Goal: Task Accomplishment & Management: Manage account settings

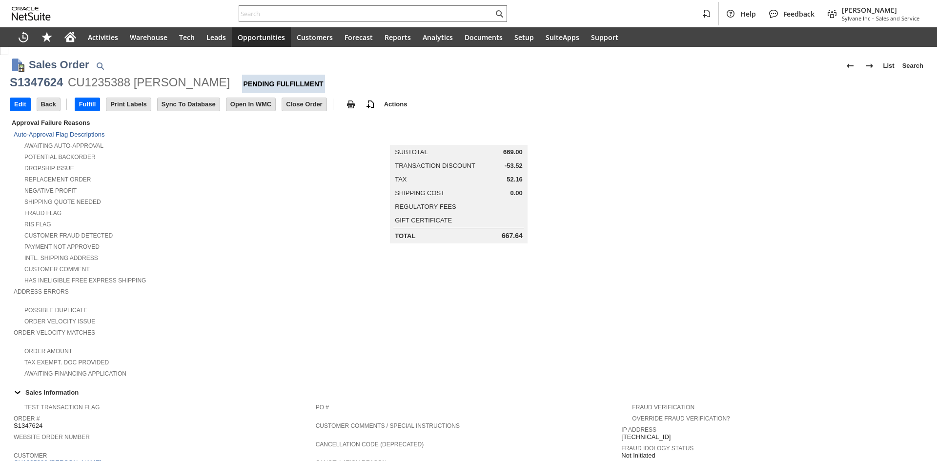
scroll to position [424, 0]
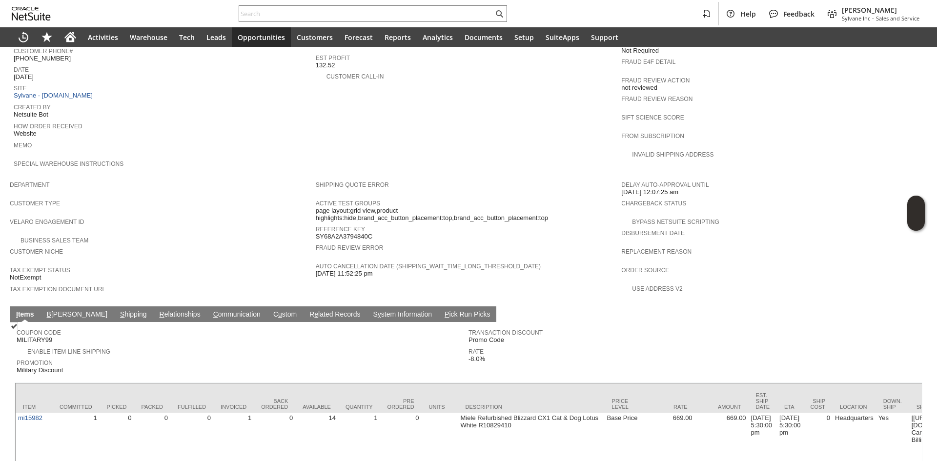
click at [51, 310] on link "B illing" at bounding box center [76, 314] width 65 height 9
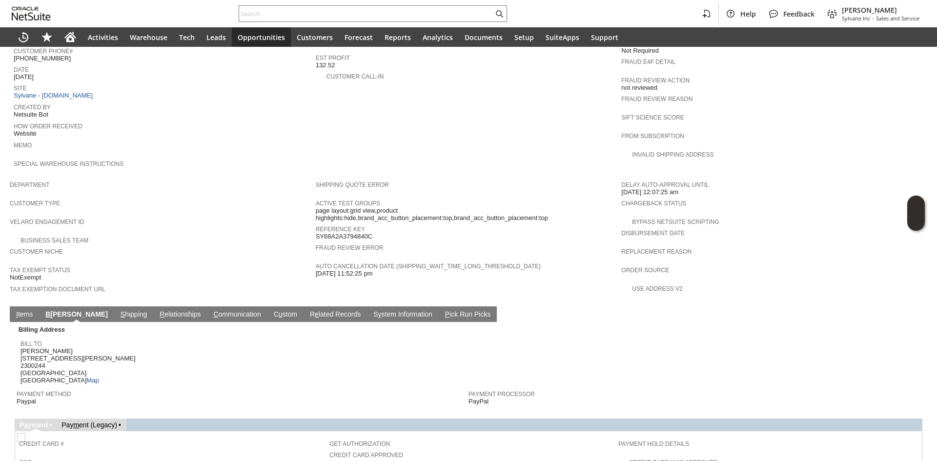
click at [16, 310] on link "I tems" at bounding box center [24, 314] width 21 height 9
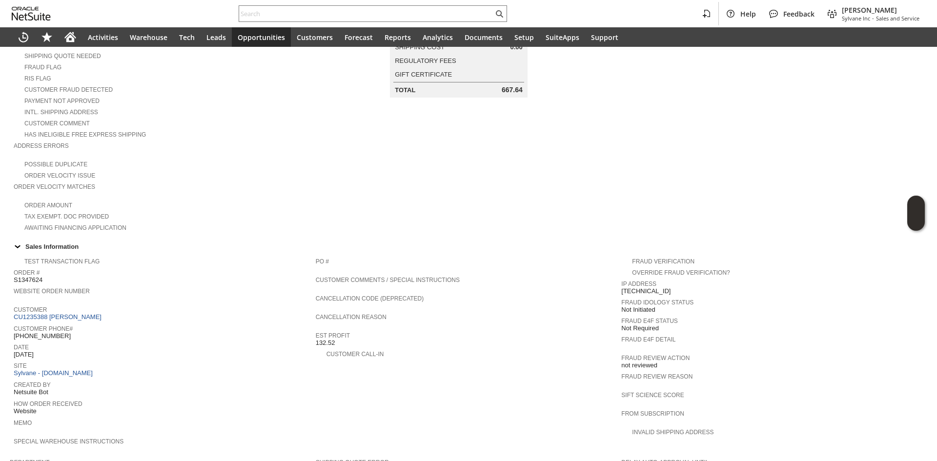
scroll to position [0, 0]
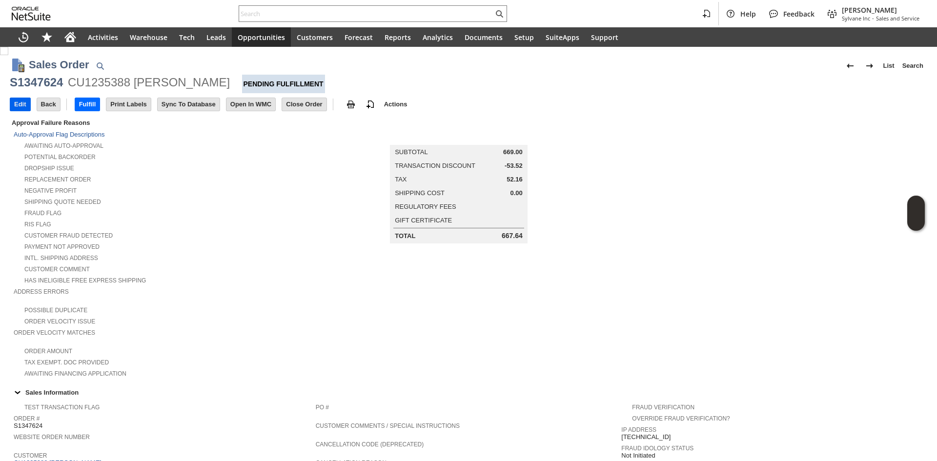
click at [14, 101] on input "Edit" at bounding box center [20, 104] width 20 height 13
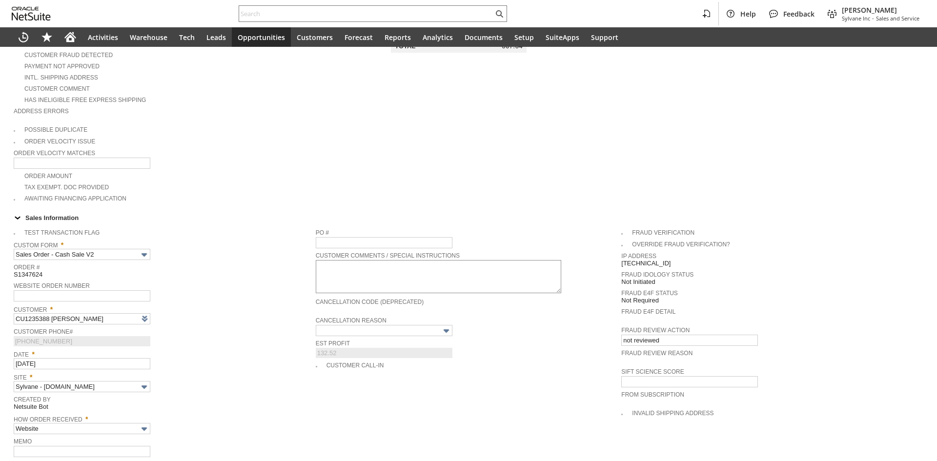
scroll to position [195, 0]
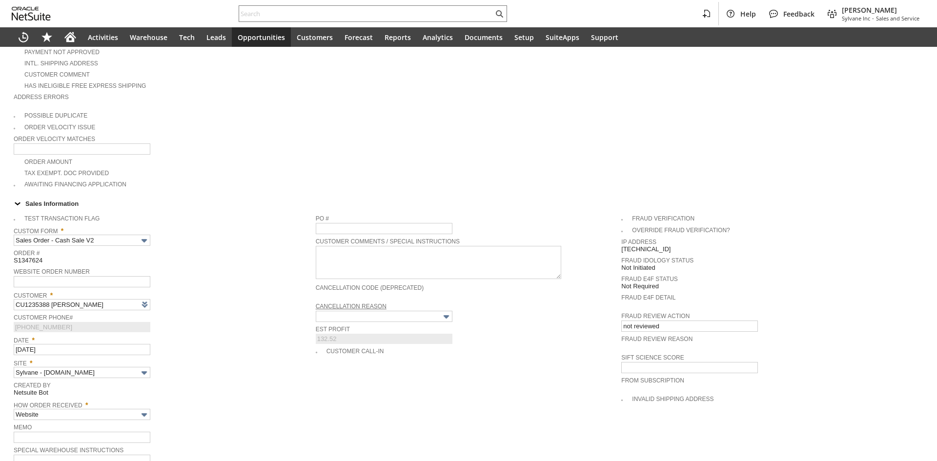
click at [380, 303] on link "Cancellation Reason" at bounding box center [351, 306] width 71 height 7
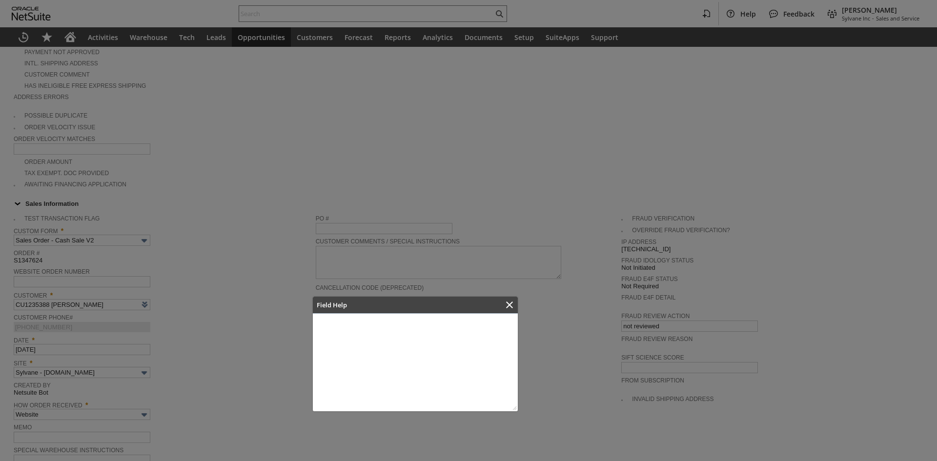
click at [524, 308] on div at bounding box center [468, 230] width 937 height 461
click at [515, 306] on div "Close" at bounding box center [510, 305] width 14 height 14
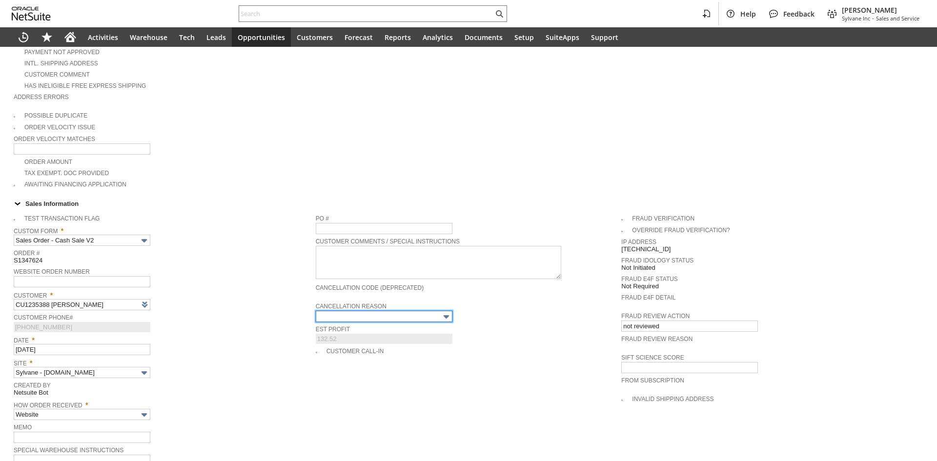
click at [436, 311] on input "text" at bounding box center [384, 316] width 137 height 11
click at [413, 311] on input "text" at bounding box center [384, 316] width 137 height 11
click at [447, 311] on img at bounding box center [446, 316] width 11 height 11
click at [442, 311] on img at bounding box center [446, 316] width 11 height 11
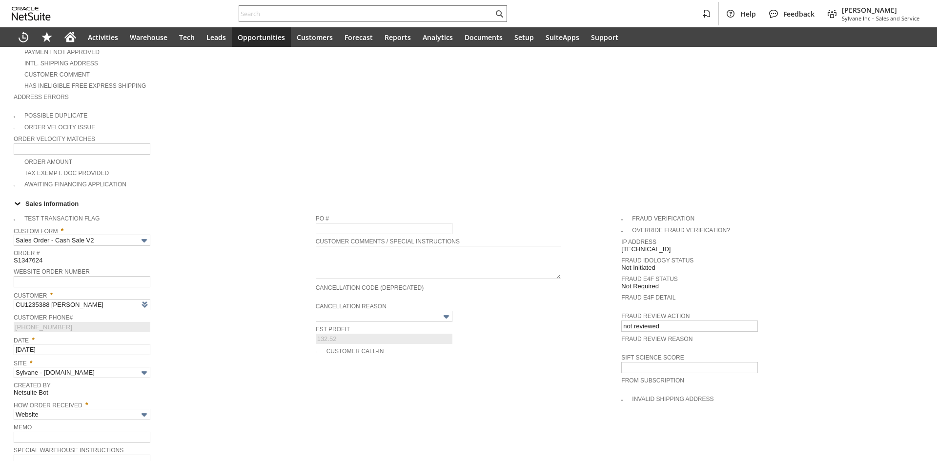
click at [480, 323] on span "Est Profit" at bounding box center [466, 328] width 301 height 11
click at [441, 311] on img at bounding box center [446, 316] width 11 height 11
type input "Intelligent Recommendations ⁰"
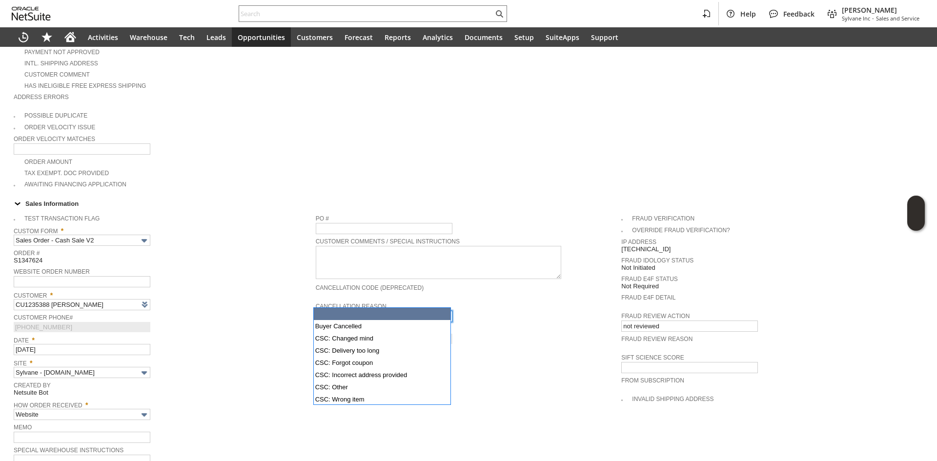
click at [441, 311] on img at bounding box center [446, 316] width 11 height 11
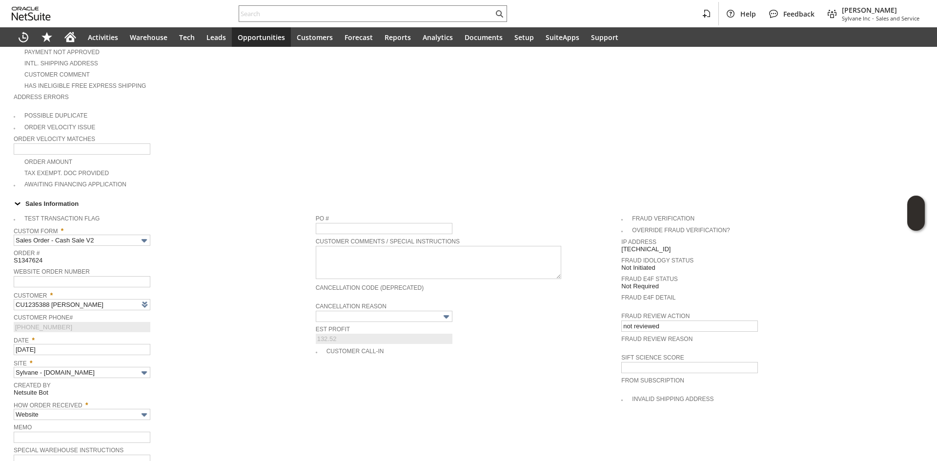
click at [439, 300] on span "Cancellation Reason" at bounding box center [466, 305] width 301 height 11
click at [441, 311] on img at bounding box center [446, 316] width 11 height 11
click at [443, 311] on img at bounding box center [446, 316] width 11 height 11
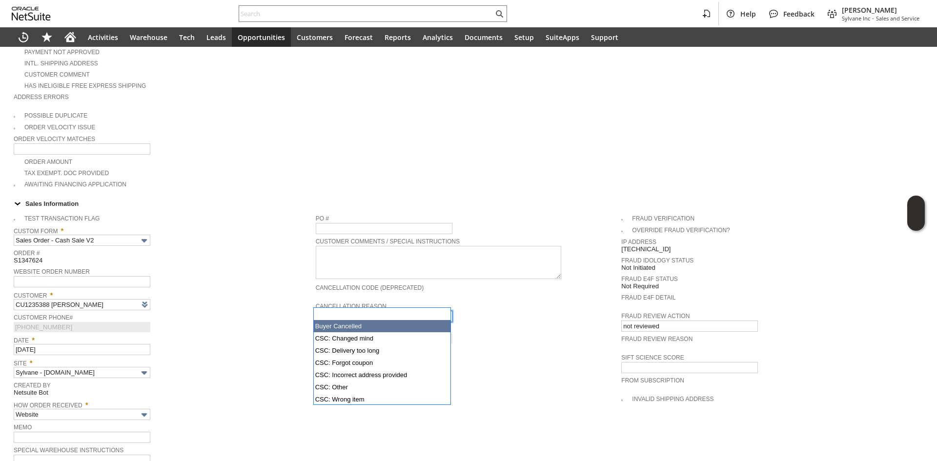
type input "Buyer Cancelled"
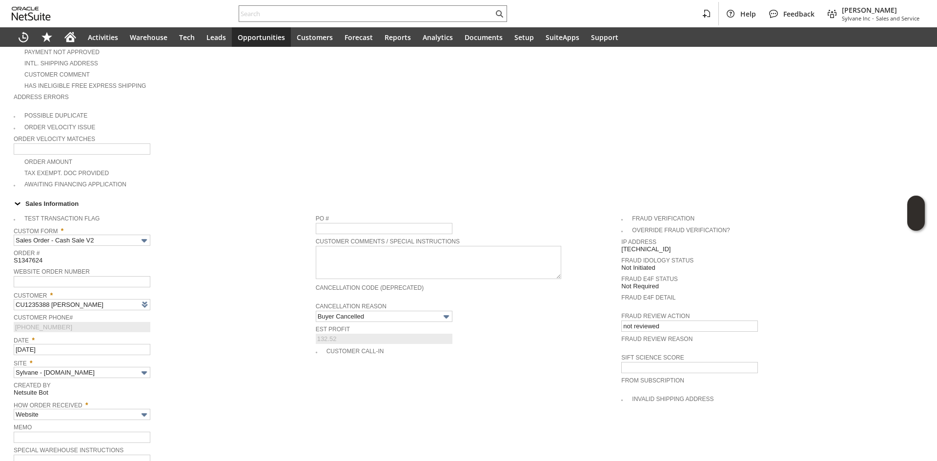
click at [471, 345] on div "Customer Call-in" at bounding box center [469, 350] width 306 height 11
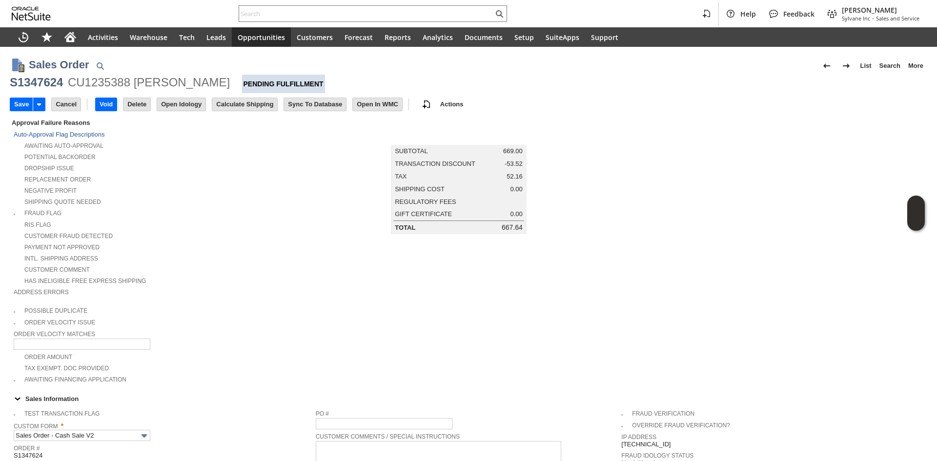
scroll to position [0, 0]
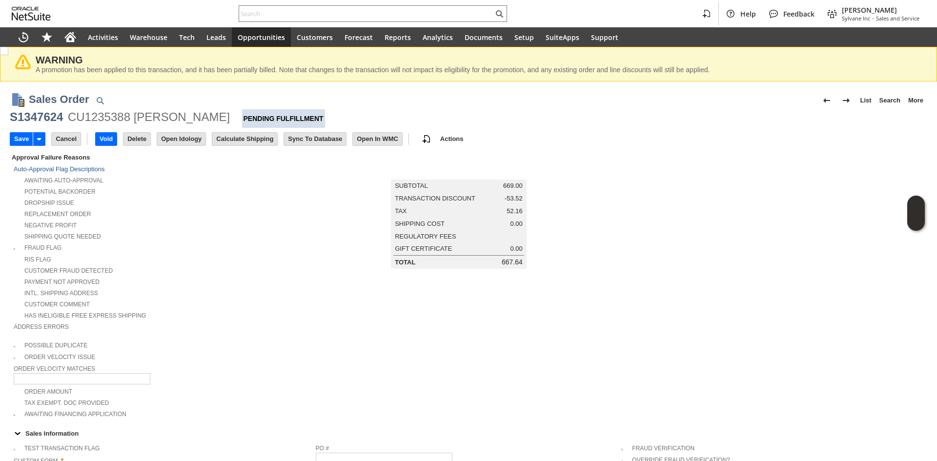
drag, startPoint x: 238, startPoint y: 236, endPoint x: 228, endPoint y: 228, distance: 11.8
click at [238, 236] on div "Shipping Quote Needed" at bounding box center [165, 235] width 302 height 10
click at [17, 138] on input "Save" at bounding box center [21, 139] width 22 height 13
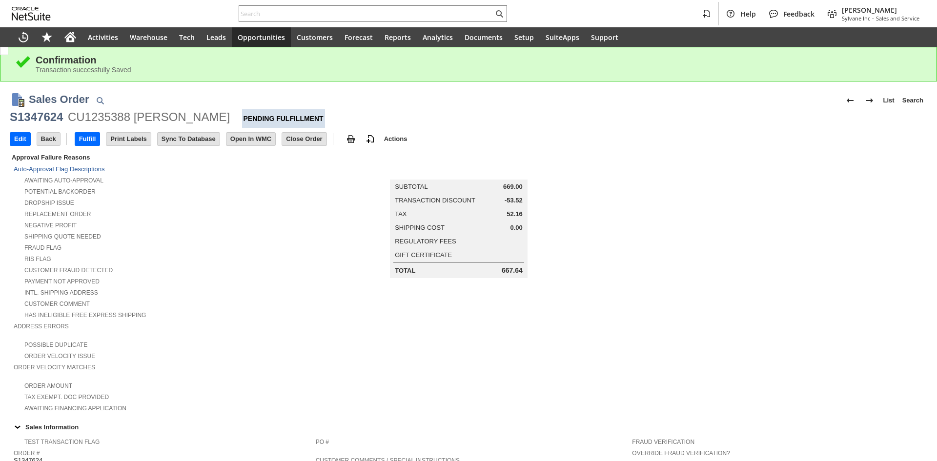
click at [244, 203] on div "Dropship Issue" at bounding box center [165, 202] width 302 height 10
click at [306, 141] on input "Close Order" at bounding box center [304, 139] width 44 height 13
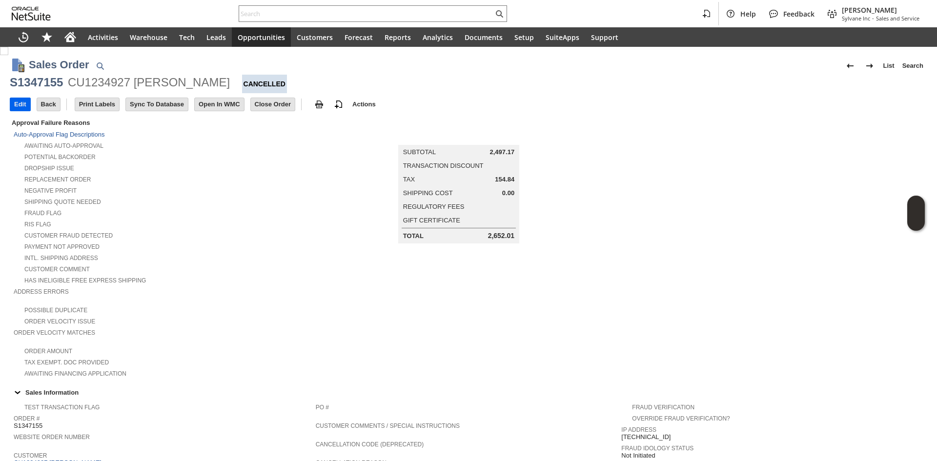
click at [30, 104] on td "Edit" at bounding box center [20, 105] width 21 height 14
click at [19, 109] on td "Edit" at bounding box center [20, 105] width 21 height 14
click at [19, 106] on input "Edit" at bounding box center [20, 104] width 20 height 13
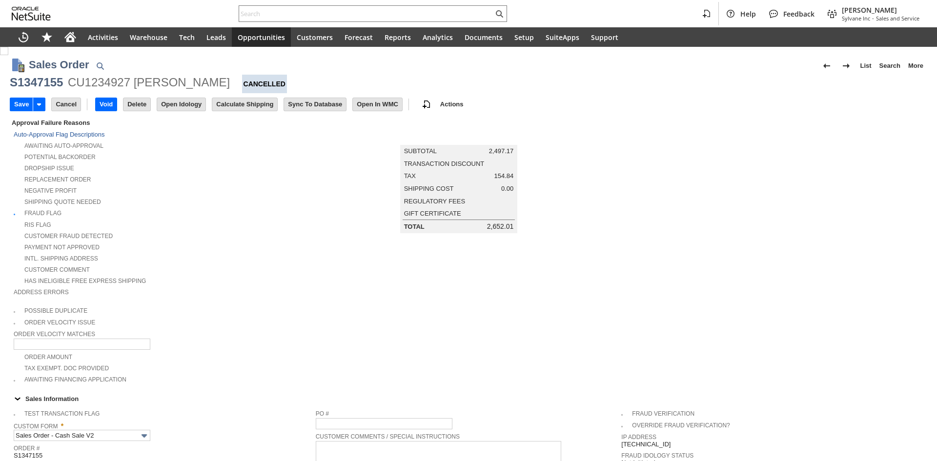
scroll to position [464, 0]
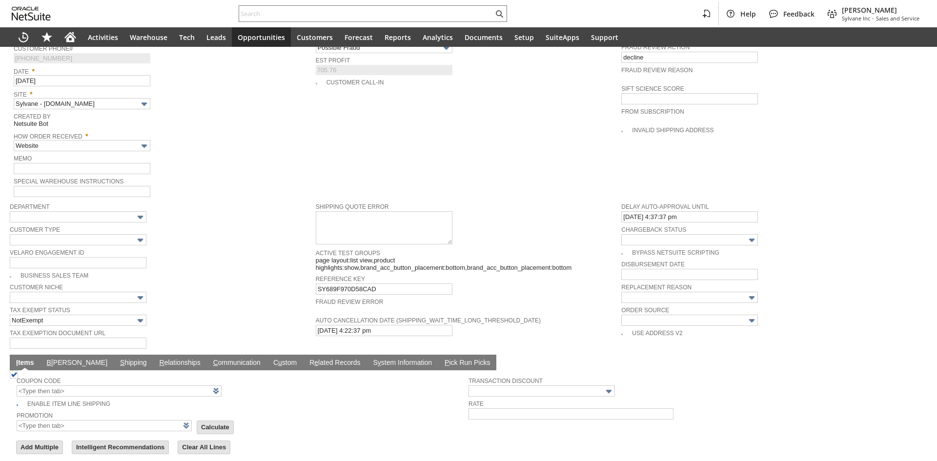
type input "Add"
type input "Copy Previous"
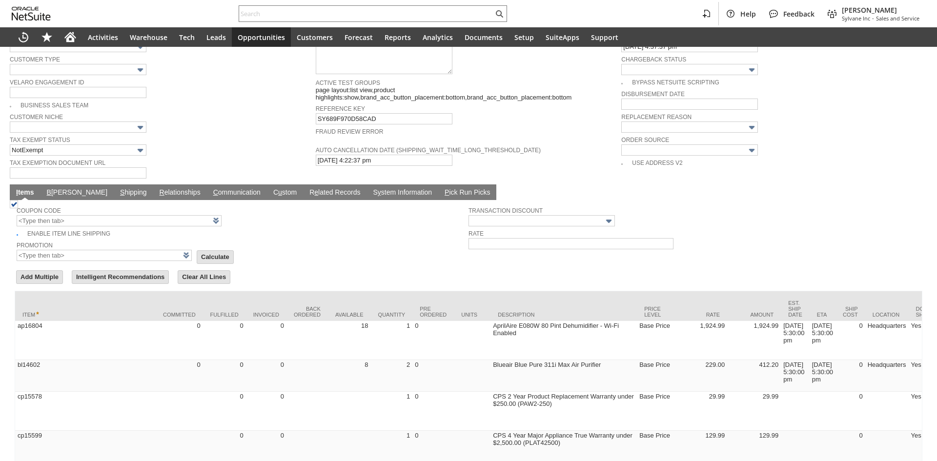
type input "Intelligent Recommendations¹⁰"
click at [211, 188] on link "C ommunication" at bounding box center [237, 192] width 52 height 9
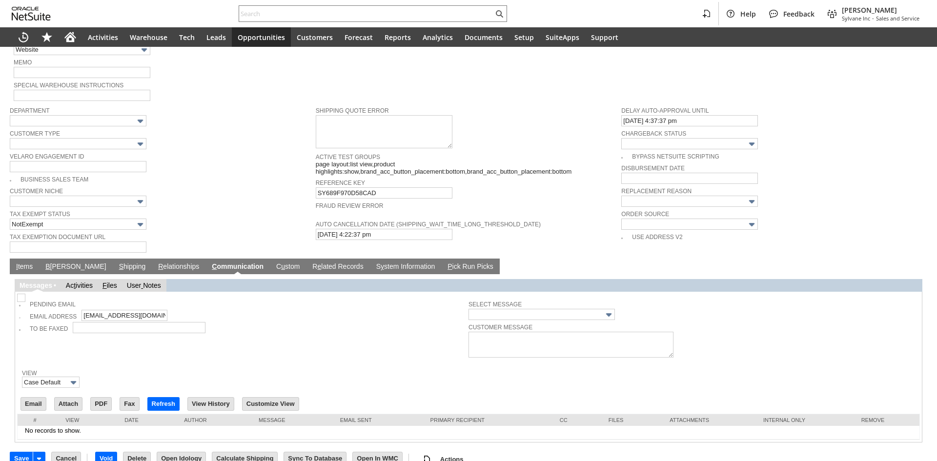
scroll to position [0, 0]
click at [22, 294] on img at bounding box center [21, 298] width 8 height 8
checkbox input "true"
click at [16, 452] on input "Save" at bounding box center [21, 458] width 22 height 13
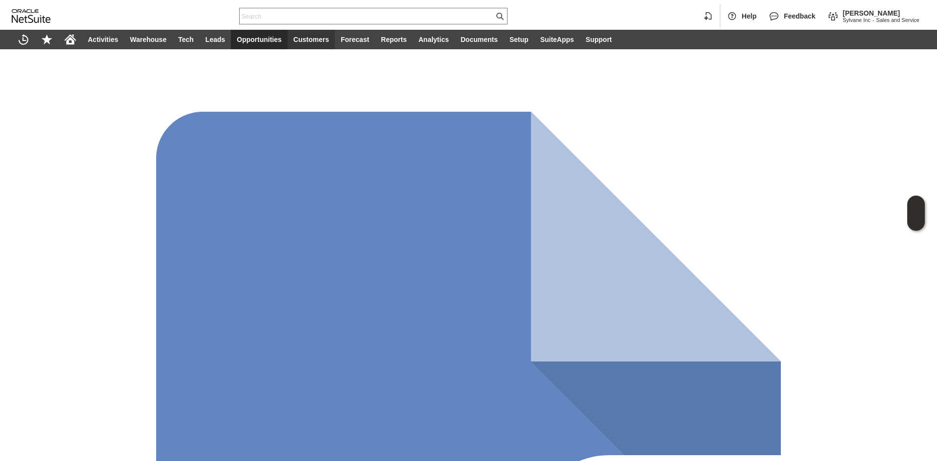
scroll to position [195, 0]
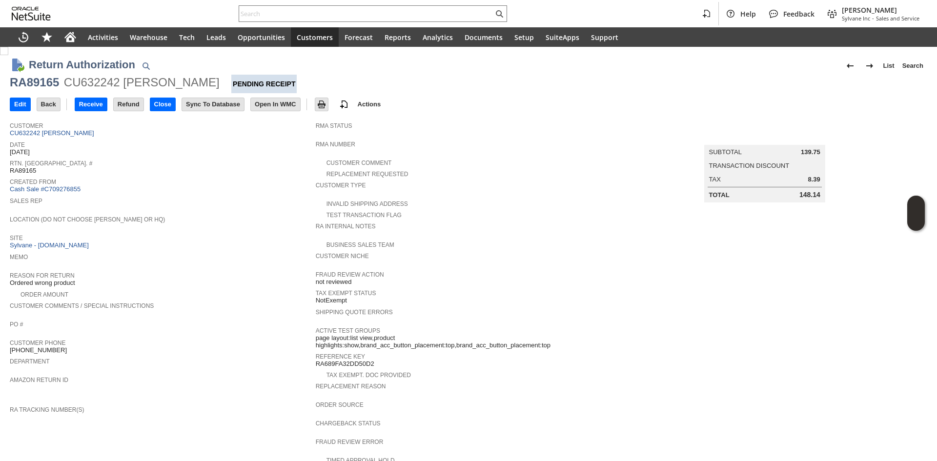
click at [50, 83] on div "RA89165" at bounding box center [34, 83] width 49 height 16
copy div "RA89165"
click at [50, 83] on div "RA89165" at bounding box center [34, 83] width 49 height 16
click at [18, 107] on input "Edit" at bounding box center [20, 104] width 20 height 13
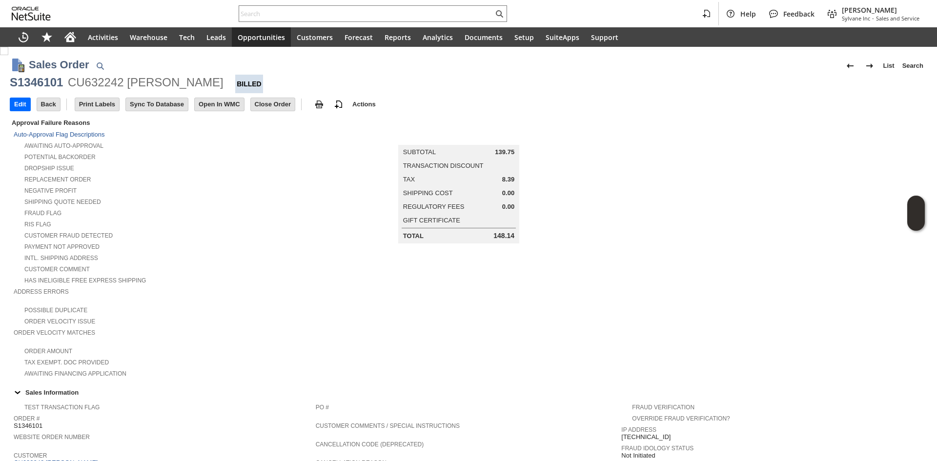
copy div "[PERSON_NAME]"
drag, startPoint x: 197, startPoint y: 85, endPoint x: 126, endPoint y: 81, distance: 70.9
click at [126, 81] on div "S1346101 CU632242 jane sleutaris Billed" at bounding box center [468, 84] width 917 height 19
copy div "[PERSON_NAME]"
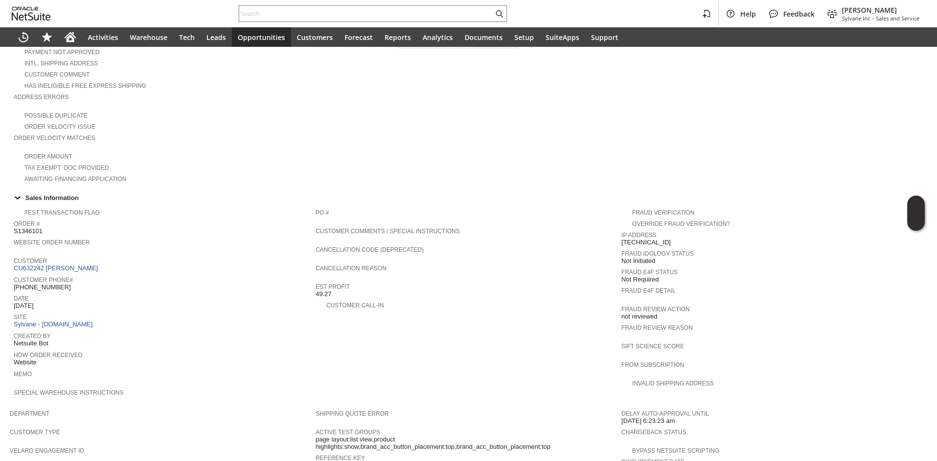
scroll to position [195, 0]
click at [49, 278] on td "Customer Phone# (610) 891-0434" at bounding box center [165, 282] width 302 height 19
click at [49, 283] on span "[PHONE_NUMBER]" at bounding box center [42, 287] width 57 height 8
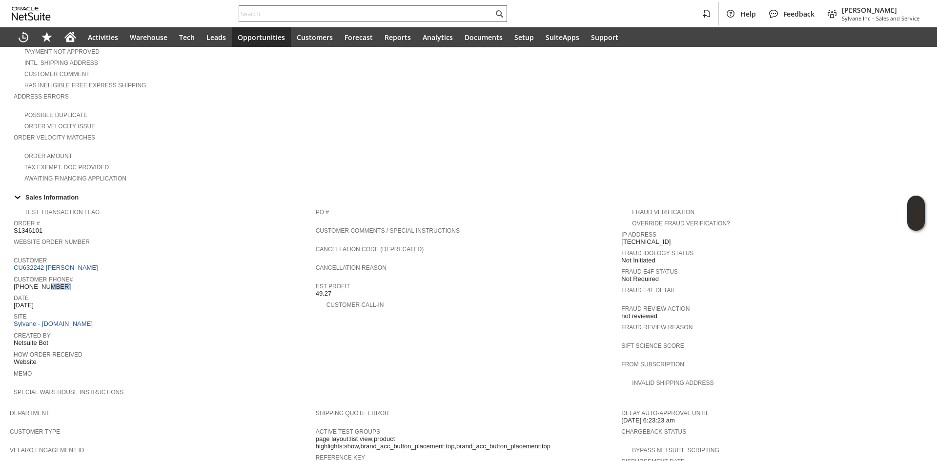
click at [49, 283] on span "[PHONE_NUMBER]" at bounding box center [42, 287] width 57 height 8
copy tbody "[PHONE_NUMBER]"
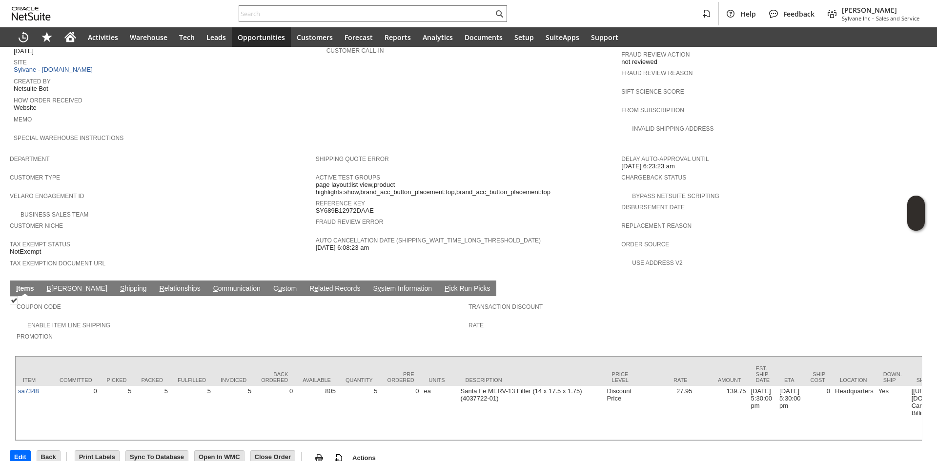
click at [118, 285] on link "S hipping" at bounding box center [134, 289] width 32 height 9
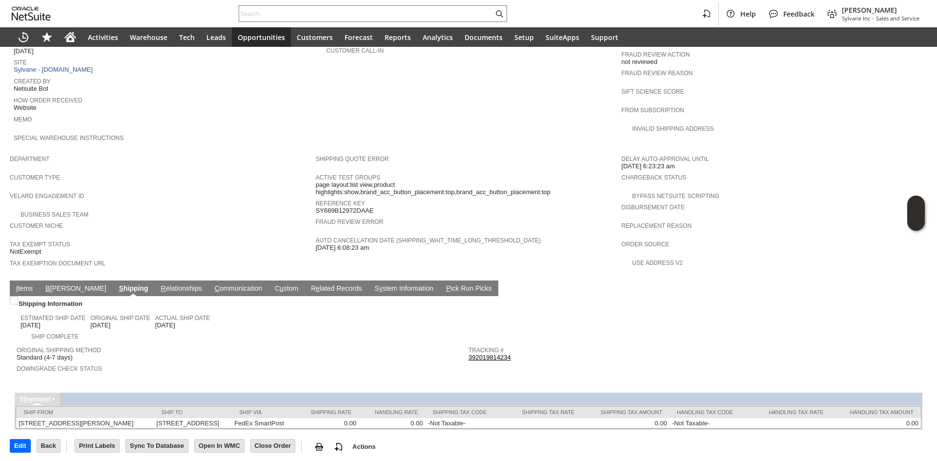
scroll to position [444, 0]
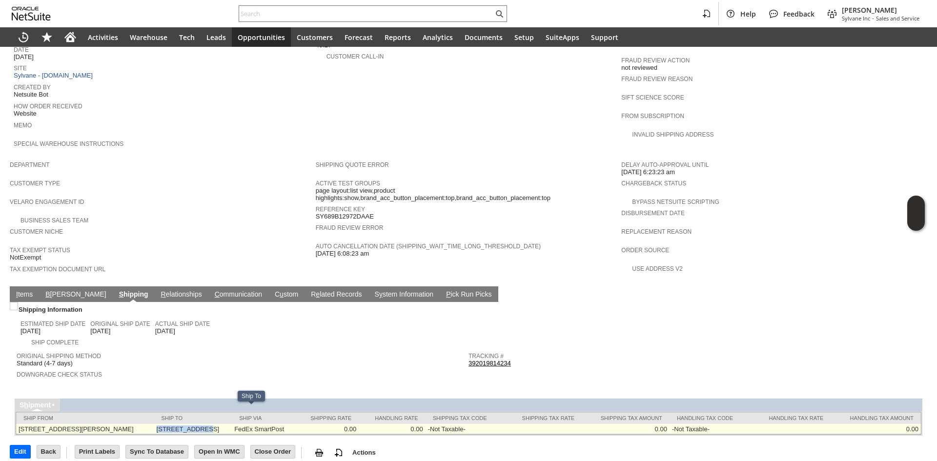
copy td "681 W Third St"
drag, startPoint x: 181, startPoint y: 414, endPoint x: 224, endPoint y: 409, distance: 42.7
click at [224, 424] on td "681 W Third St Media PA 19063-2201 United States" at bounding box center [193, 429] width 78 height 10
click at [232, 424] on td "681 W Third St Media PA 19063-2201 United States" at bounding box center [193, 429] width 78 height 10
copy td "19063"
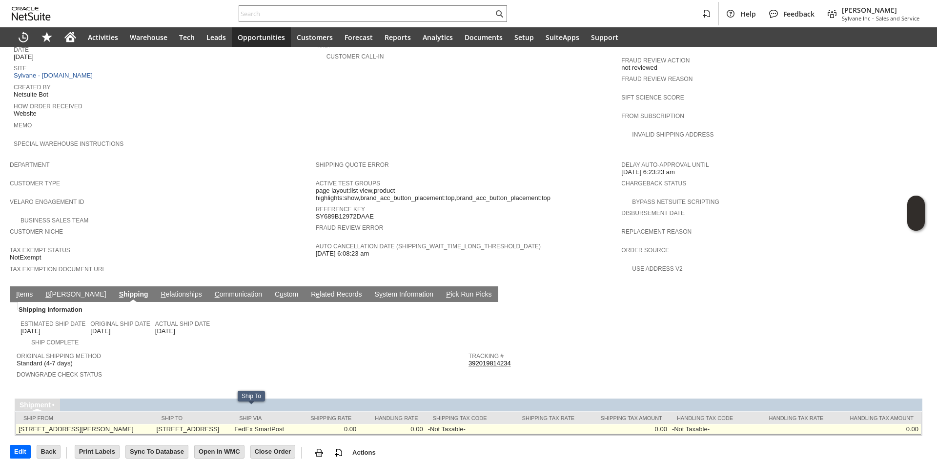
click at [232, 424] on td "681 W Third St Media PA 19063-2201 United States" at bounding box center [193, 429] width 78 height 10
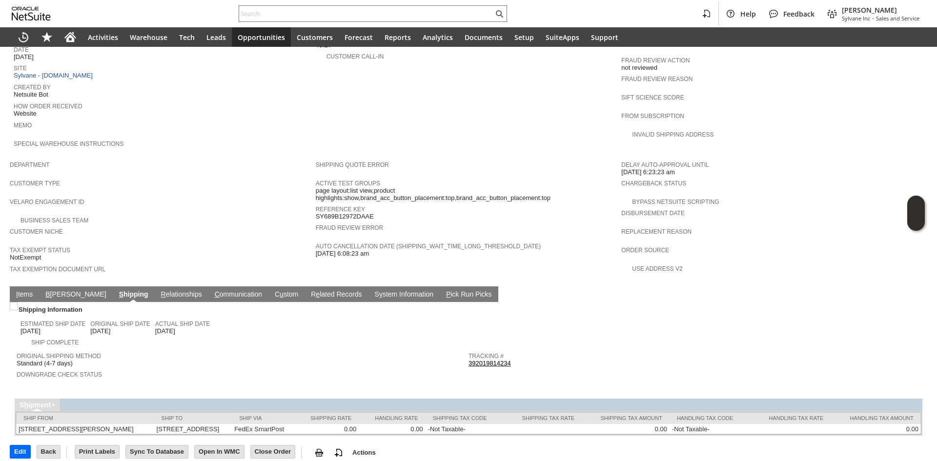
click at [11, 270] on div "Sales Order List Search S1346101 CU632242 jane sleutaris Billed Go Edit Back Ne…" at bounding box center [468, 37] width 937 height 868
click at [19, 290] on link "I tems" at bounding box center [24, 294] width 21 height 9
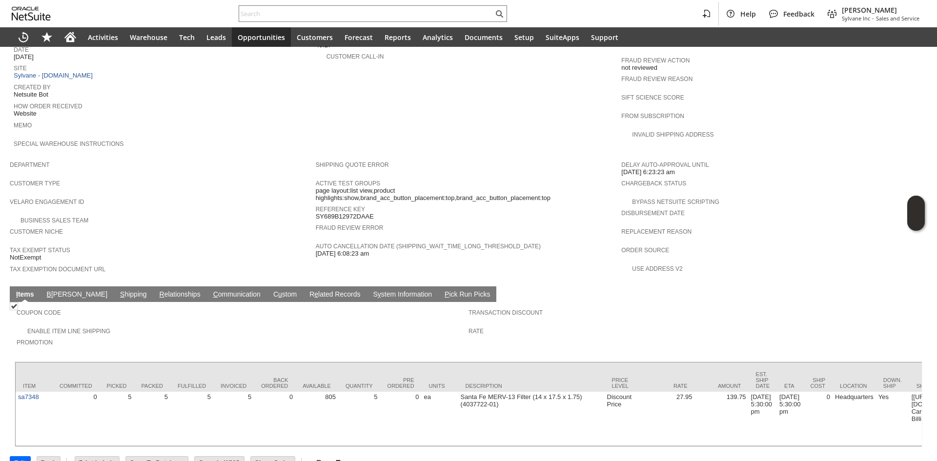
scroll to position [449, 0]
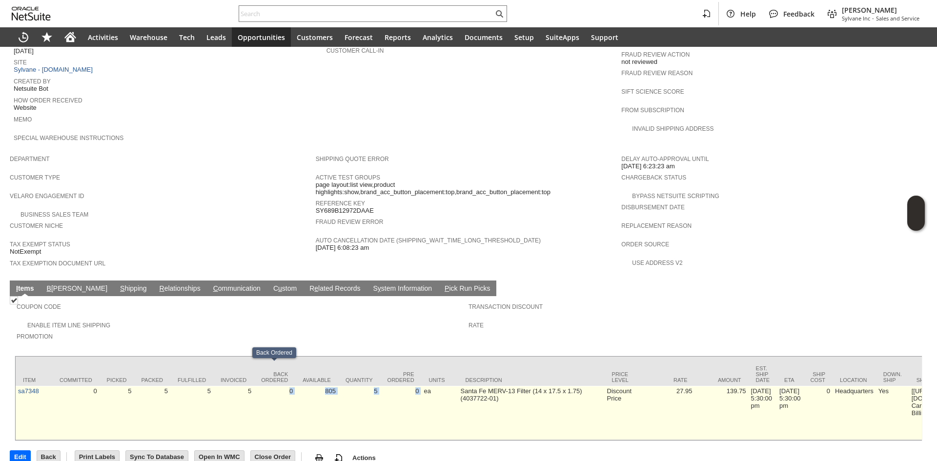
drag, startPoint x: 316, startPoint y: 359, endPoint x: 279, endPoint y: 373, distance: 39.1
click at [219, 386] on td "5" at bounding box center [233, 413] width 41 height 54
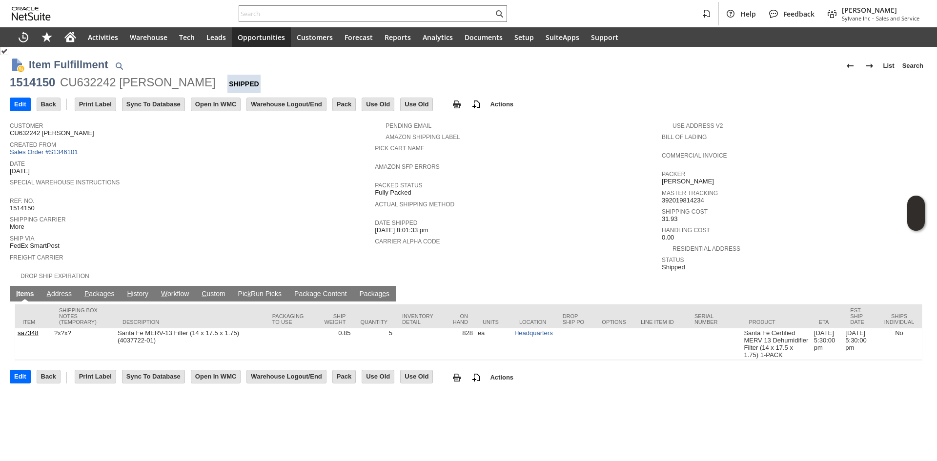
click at [110, 302] on div at bounding box center [469, 303] width 908 height 2
click at [101, 290] on link "P ackages" at bounding box center [99, 294] width 35 height 9
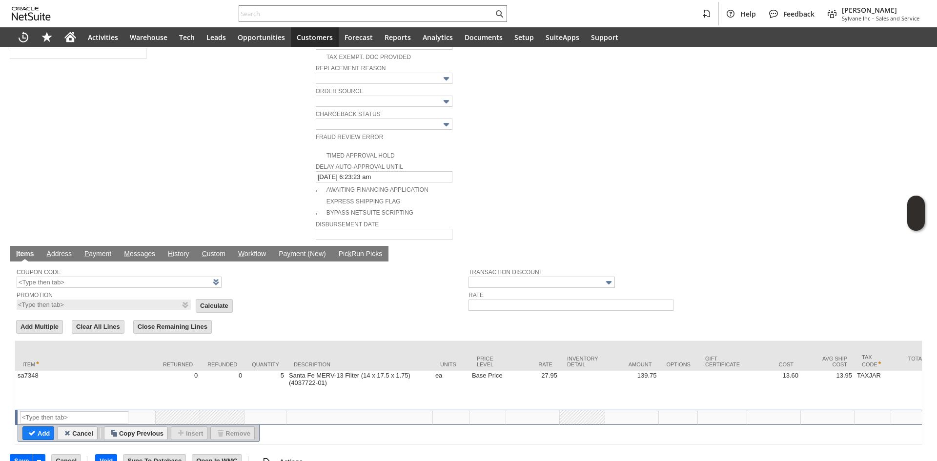
scroll to position [438, 0]
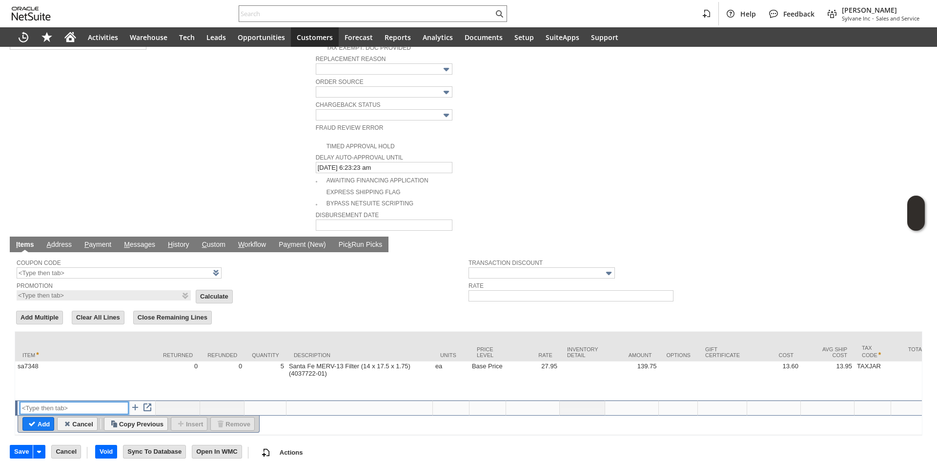
click at [64, 402] on input "text" at bounding box center [74, 408] width 108 height 12
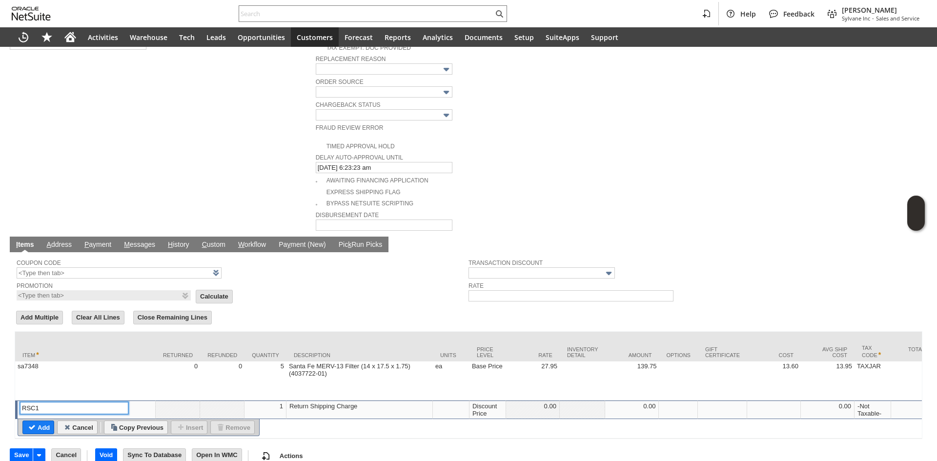
type input "RSC1"
click at [503, 402] on div "Discount Price" at bounding box center [487, 410] width 31 height 16
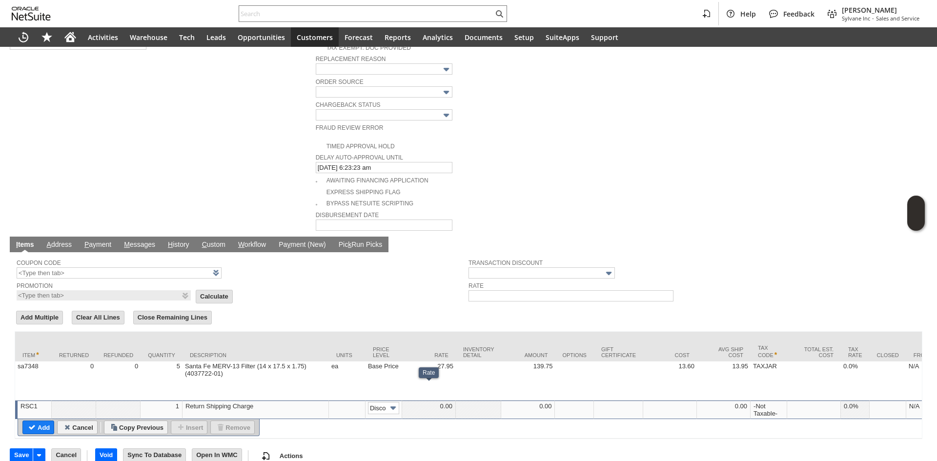
scroll to position [0, 15]
click at [388, 403] on img at bounding box center [392, 408] width 11 height 11
click at [382, 402] on div "Disco...rice" at bounding box center [383, 410] width 31 height 16
click at [387, 402] on input "Disco...rice" at bounding box center [383, 408] width 31 height 12
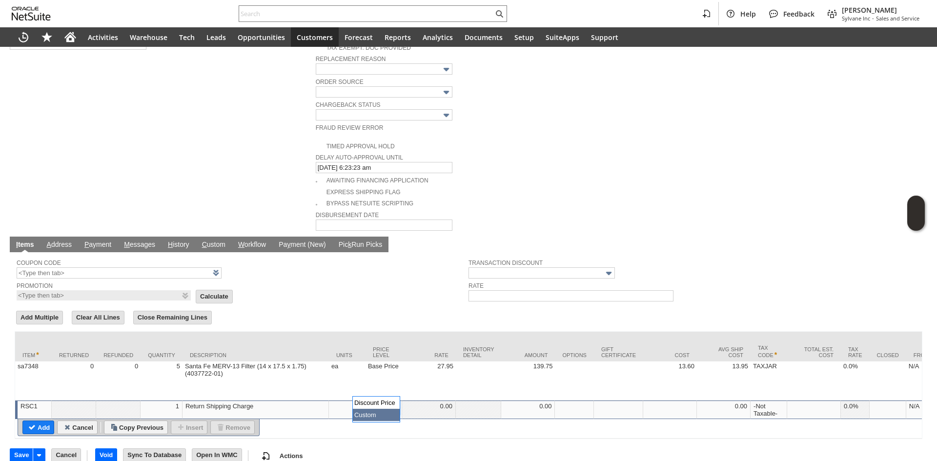
type input "Custom"
click at [425, 401] on td at bounding box center [429, 410] width 54 height 19
click at [410, 402] on input "-$13.50" at bounding box center [429, 408] width 48 height 12
type input "-13.50"
click at [27, 421] on input "Add" at bounding box center [38, 427] width 31 height 13
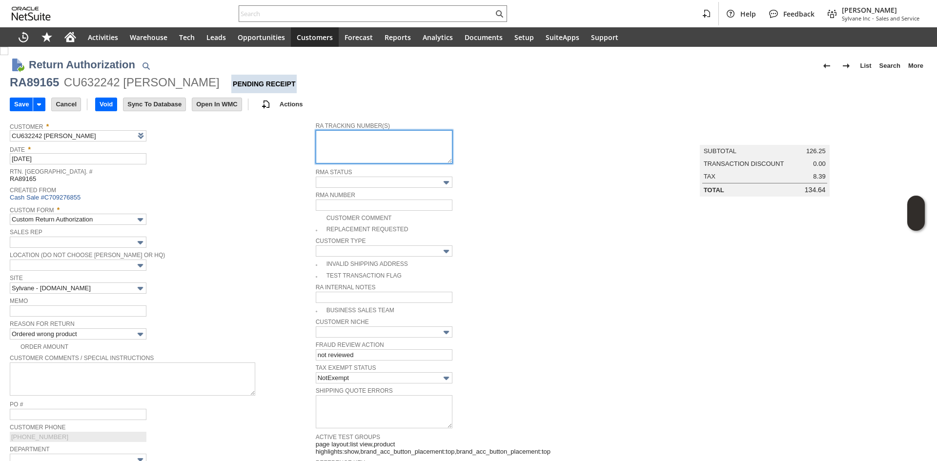
click at [334, 157] on textarea at bounding box center [384, 146] width 137 height 33
paste textarea "791898547522"
type textarea "791898547522"
click at [228, 230] on span "Sales Rep" at bounding box center [160, 231] width 301 height 11
click at [18, 103] on input "Save" at bounding box center [21, 104] width 22 height 13
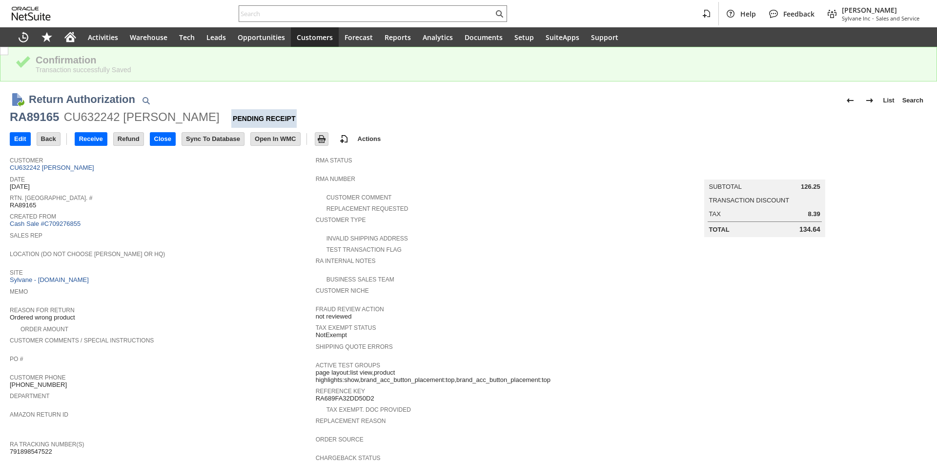
click at [43, 86] on div "Return Authorization List Search RA89165 CU632242 [PERSON_NAME] Pending Receipt…" at bounding box center [468, 106] width 917 height 44
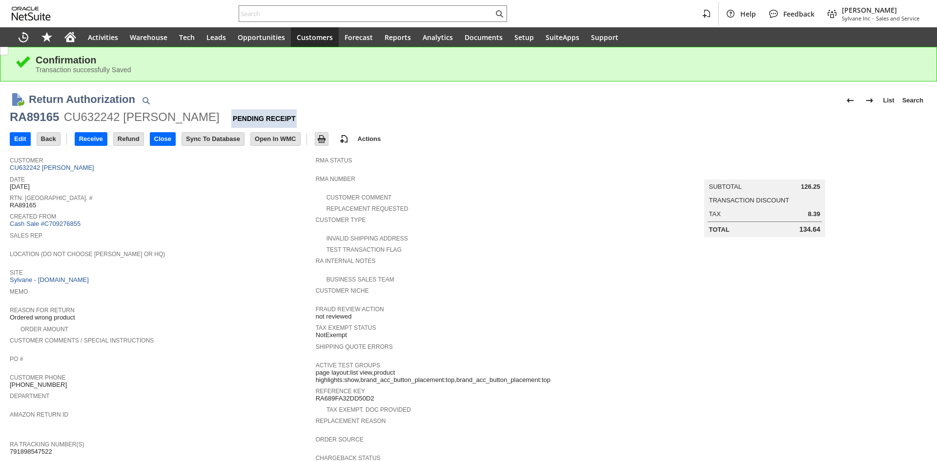
click at [49, 120] on div "RA89165" at bounding box center [34, 117] width 49 height 16
copy div "RA89165"
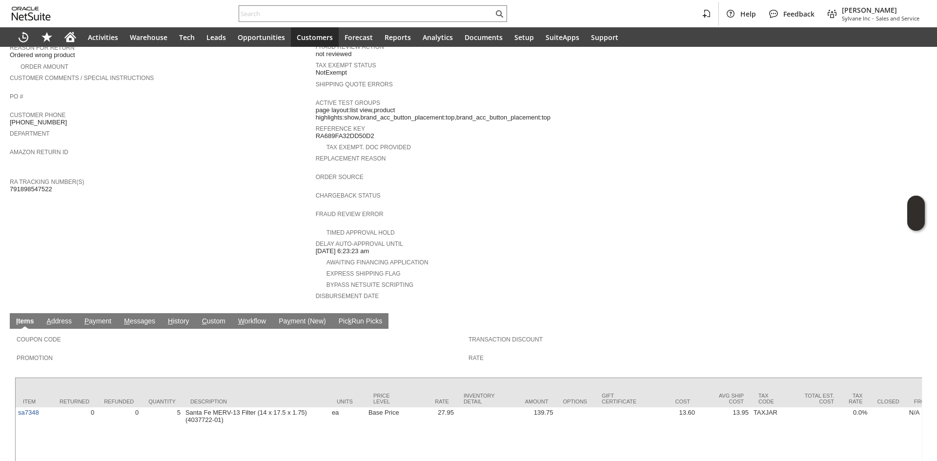
scroll to position [310, 0]
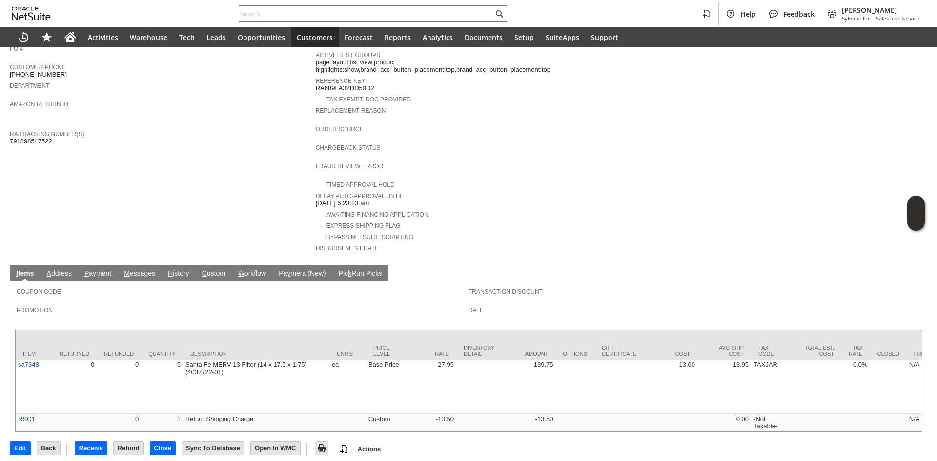
click at [599, 147] on div "Chargeback Status" at bounding box center [466, 151] width 301 height 18
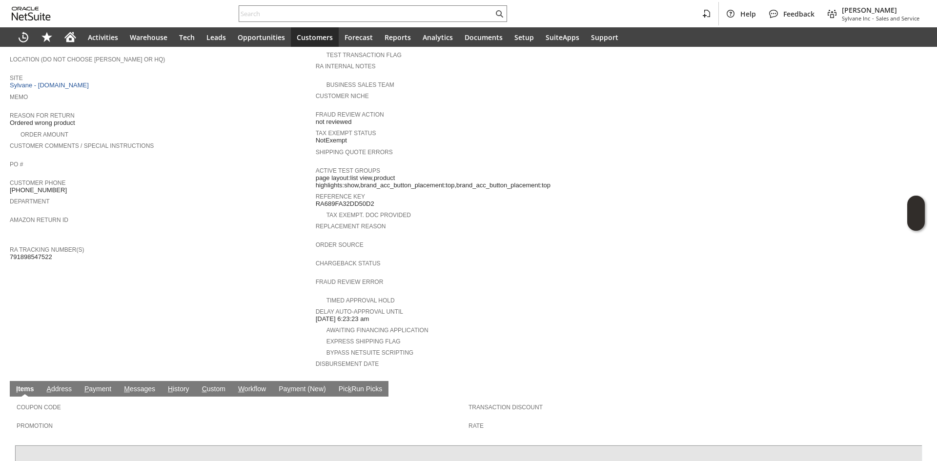
scroll to position [195, 0]
click at [222, 90] on span "Memo" at bounding box center [160, 95] width 301 height 10
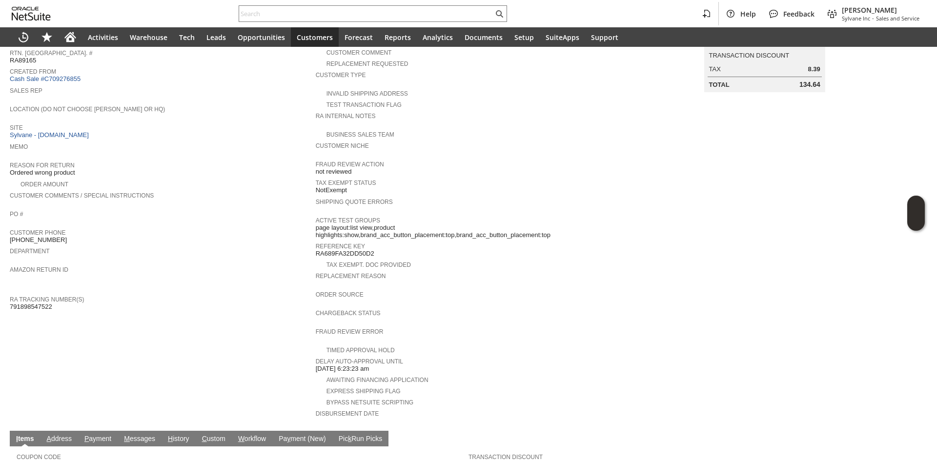
scroll to position [0, 0]
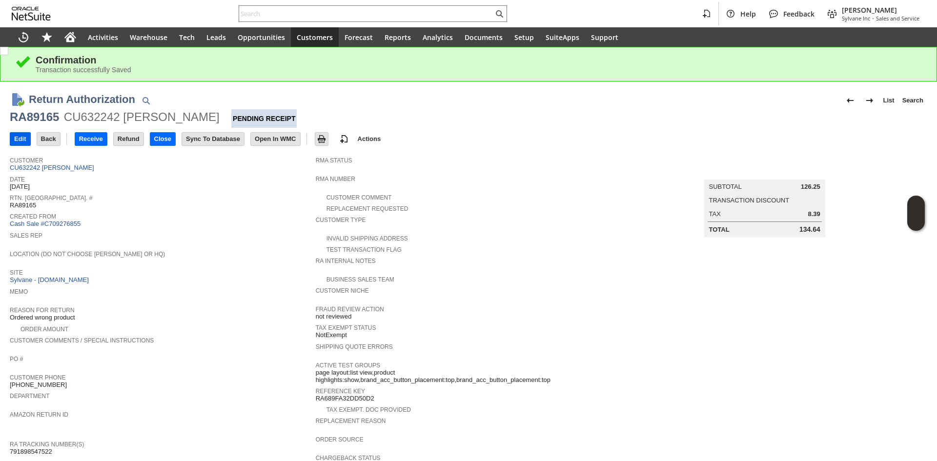
click at [20, 134] on input "Edit" at bounding box center [20, 139] width 20 height 13
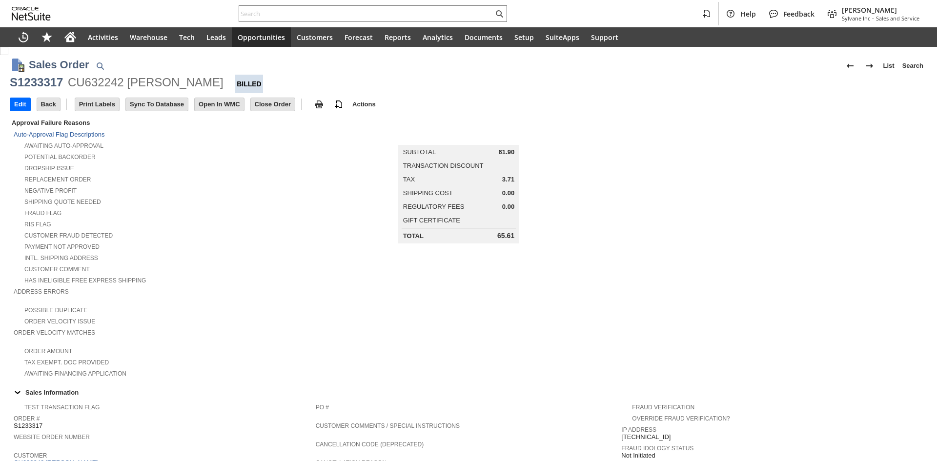
scroll to position [424, 0]
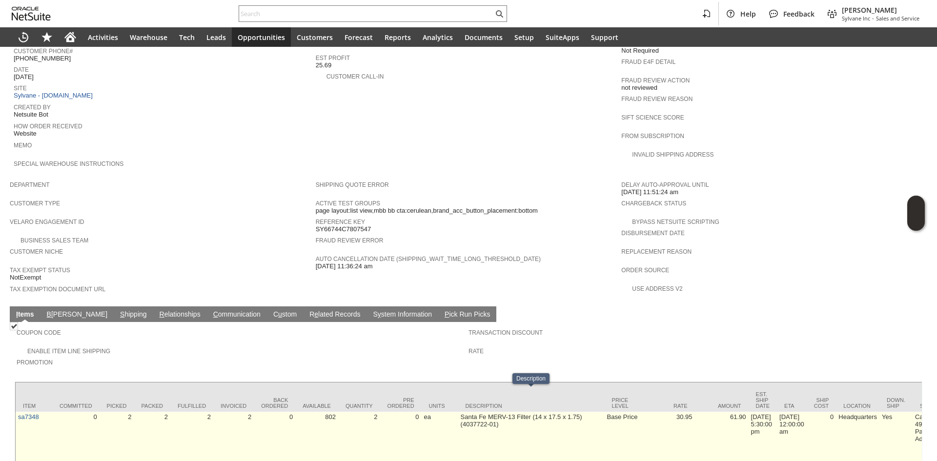
drag, startPoint x: 450, startPoint y: 399, endPoint x: 495, endPoint y: 412, distance: 46.5
click at [489, 406] on div at bounding box center [489, 406] width 0 height 0
click at [495, 412] on td "Santa Fe MERV-13 Filter (14 x 17.5 x 1.75) (4037722-01)" at bounding box center [531, 439] width 146 height 54
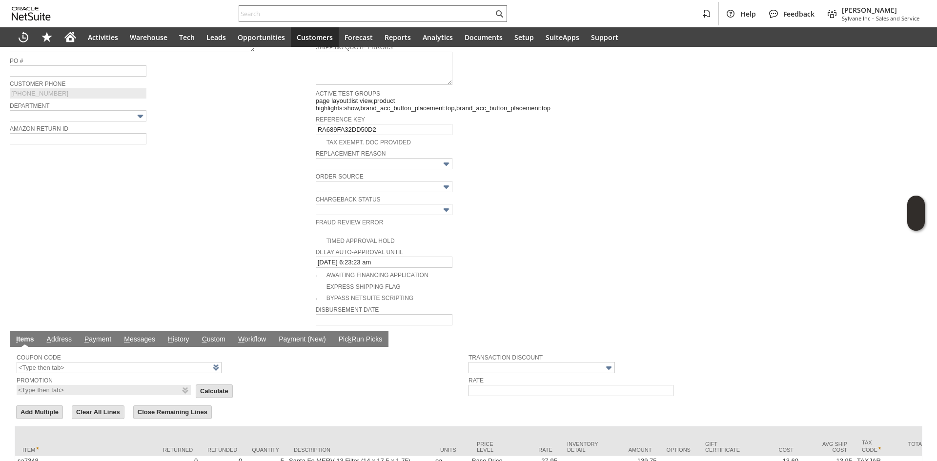
scroll to position [455, 0]
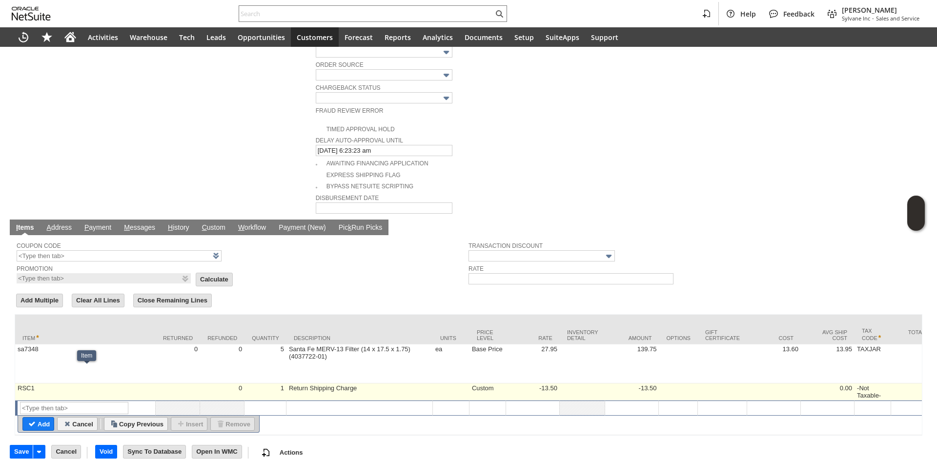
click at [82, 384] on td "RSC1" at bounding box center [85, 392] width 141 height 17
type input "RSC1"
type input "OK"
type input "Make Copy"
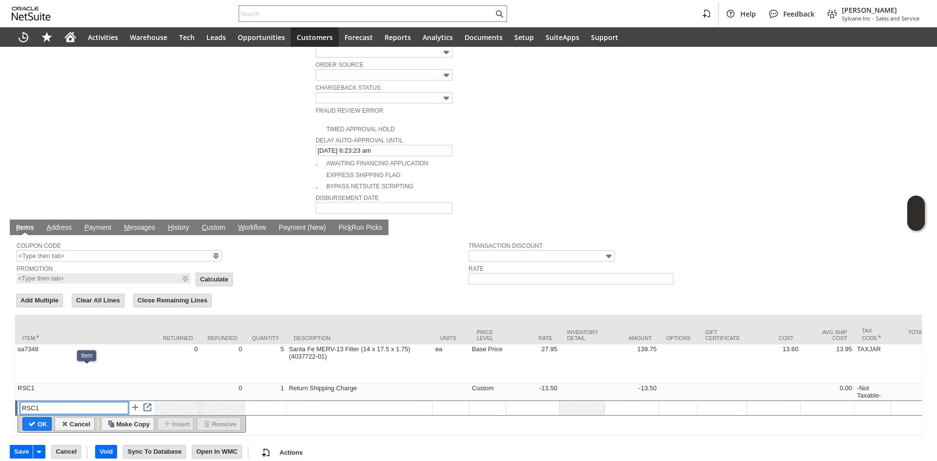
scroll to position [454, 0]
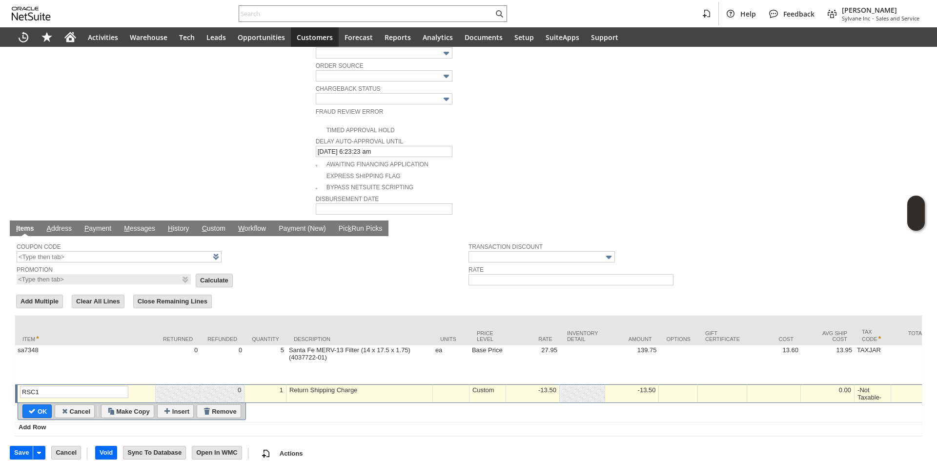
click at [321, 241] on span "Coupon Code" at bounding box center [240, 246] width 447 height 11
click at [232, 404] on input "Remove" at bounding box center [218, 410] width 43 height 13
type input "Add"
type input "Copy Previous"
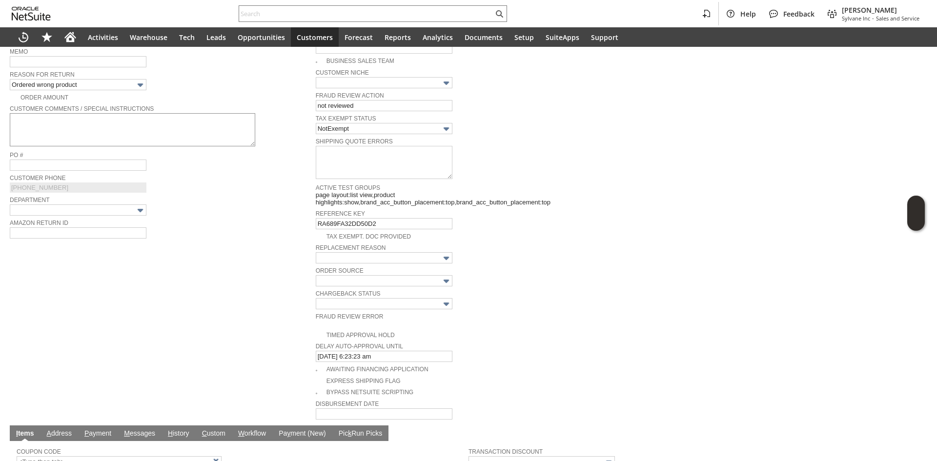
scroll to position [242, 0]
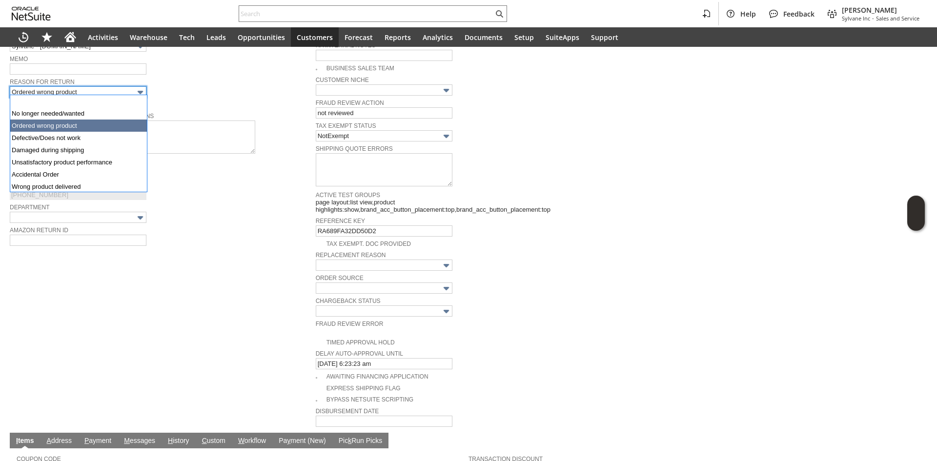
click at [139, 94] on img at bounding box center [140, 92] width 11 height 11
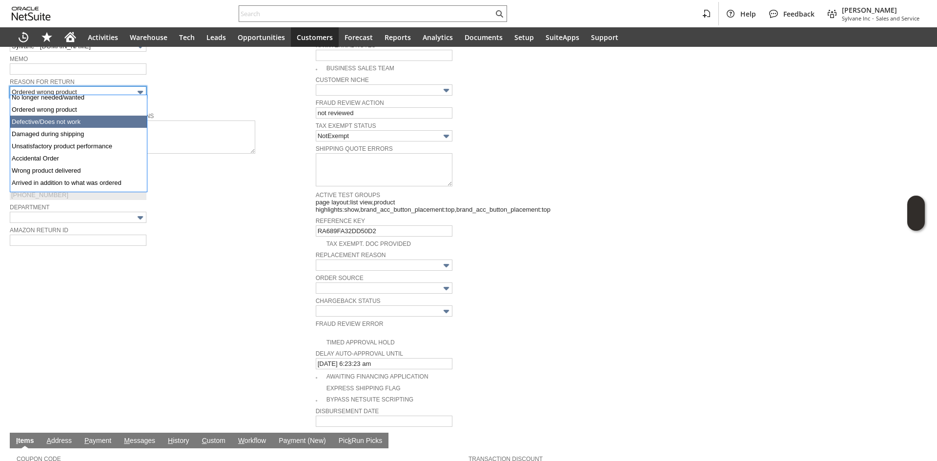
scroll to position [49, 0]
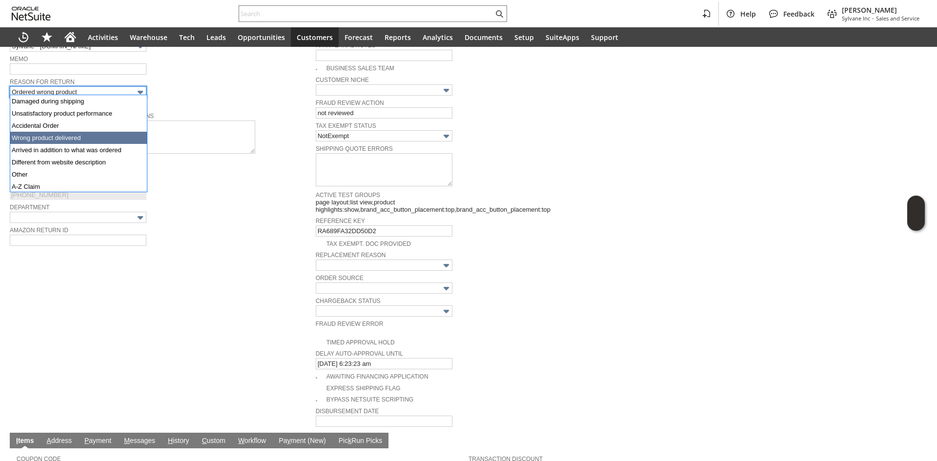
type input "Wrong product delivered"
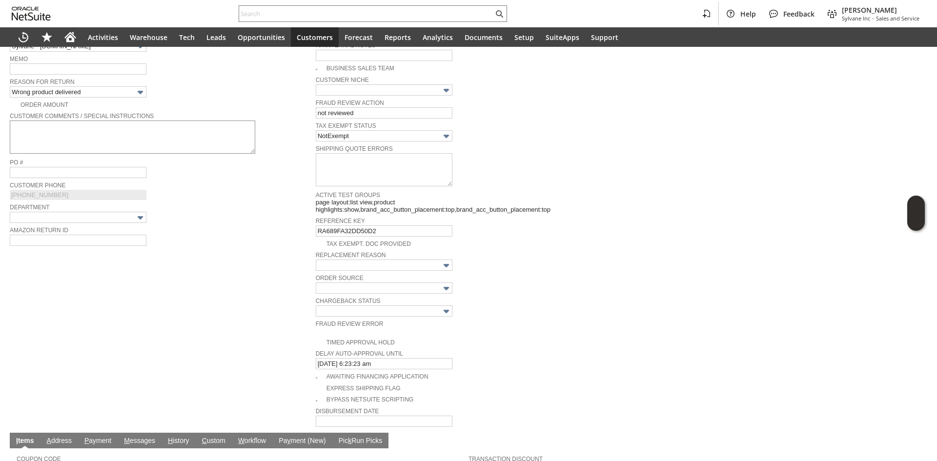
drag, startPoint x: 186, startPoint y: 90, endPoint x: 180, endPoint y: 126, distance: 36.2
click at [187, 89] on div "Reason For Return Wrong product delivered" at bounding box center [160, 87] width 301 height 22
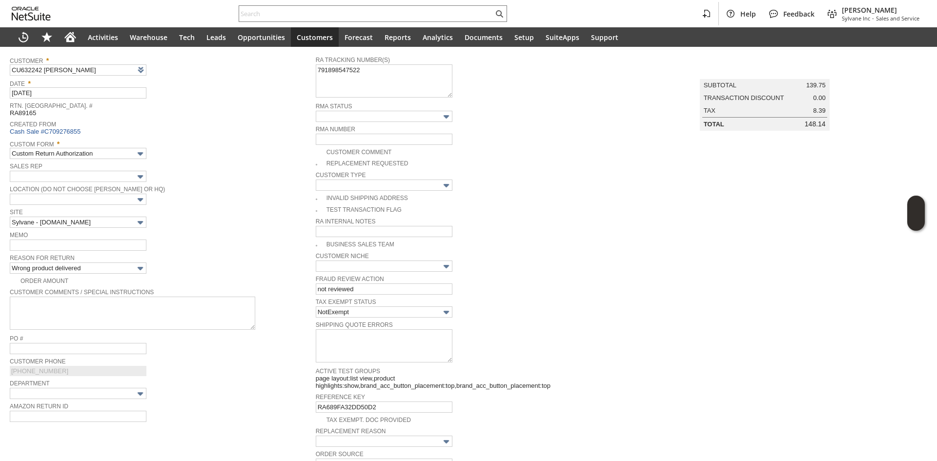
scroll to position [47, 0]
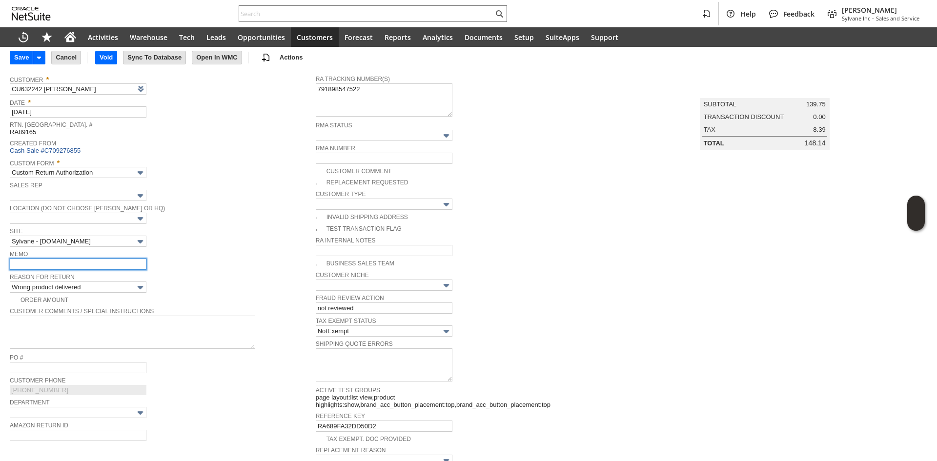
click at [91, 265] on input "text" at bounding box center [78, 264] width 137 height 11
type input "Refund once received"
click at [237, 225] on span "Site" at bounding box center [160, 230] width 301 height 11
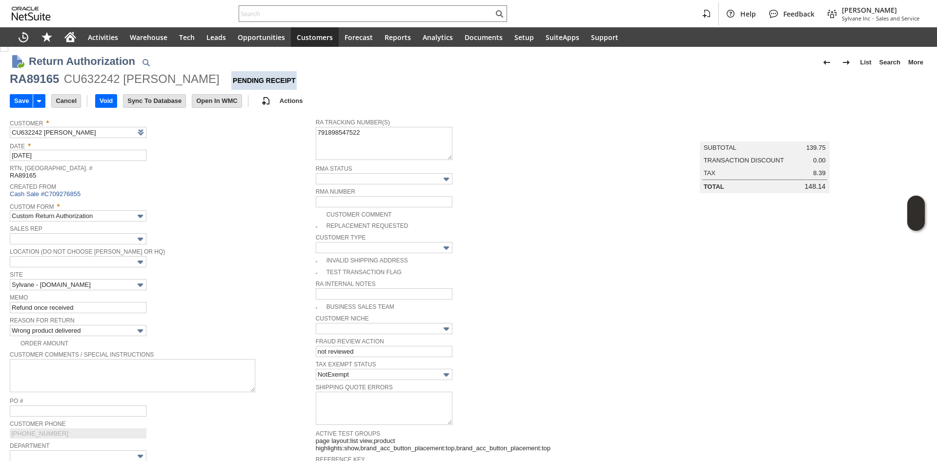
scroll to position [0, 0]
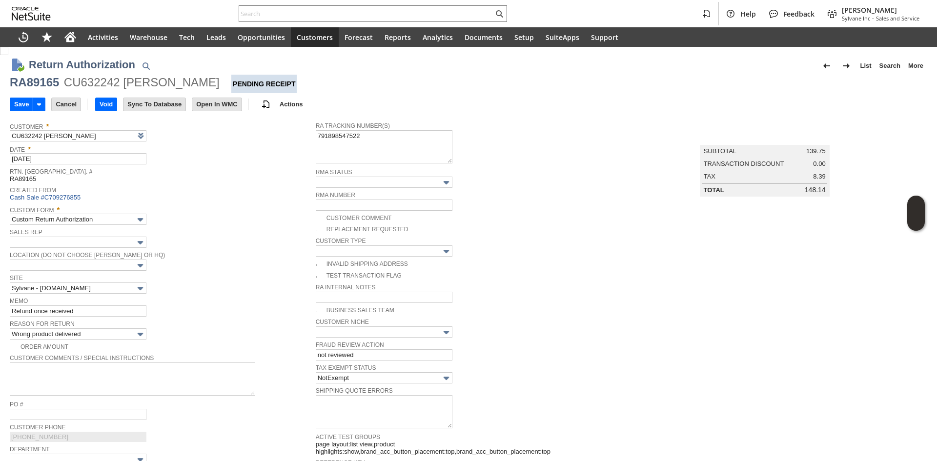
click at [249, 175] on span "Rtn. Auth. #" at bounding box center [160, 170] width 301 height 10
click at [269, 221] on div "Custom Form * Custom Return Authorization" at bounding box center [160, 214] width 301 height 22
click at [21, 103] on input "Save" at bounding box center [21, 104] width 22 height 13
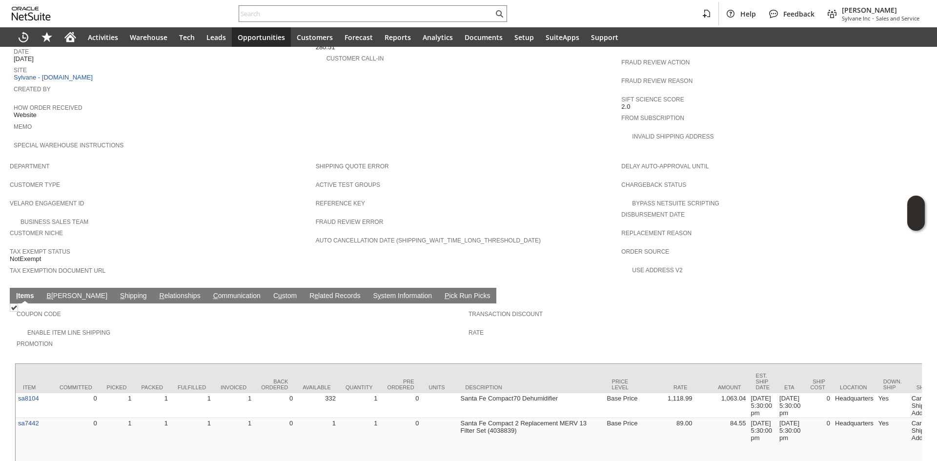
scroll to position [474, 0]
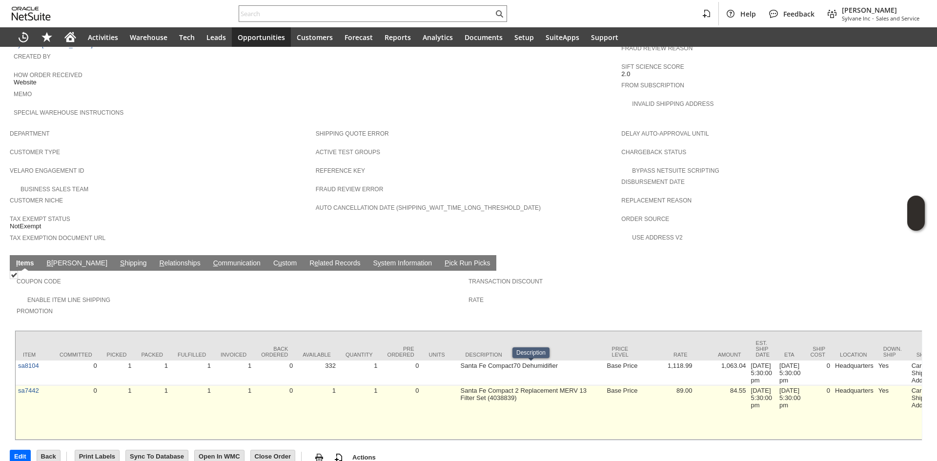
click at [461, 386] on td "Santa Fe Compact 2 Replacement MERV 13 Filter Set (4038839)" at bounding box center [531, 413] width 146 height 54
click at [503, 386] on td "Santa Fe Compact 2 Replacement MERV 13 Filter Set (4038839)" at bounding box center [531, 413] width 146 height 54
click at [510, 386] on td "Santa Fe Compact 2 Replacement MERV 13 Filter Set (4038839)" at bounding box center [531, 413] width 146 height 54
click at [529, 386] on td "Santa Fe Compact 2 Replacement MERV 13 Filter Set (4038839)" at bounding box center [531, 413] width 146 height 54
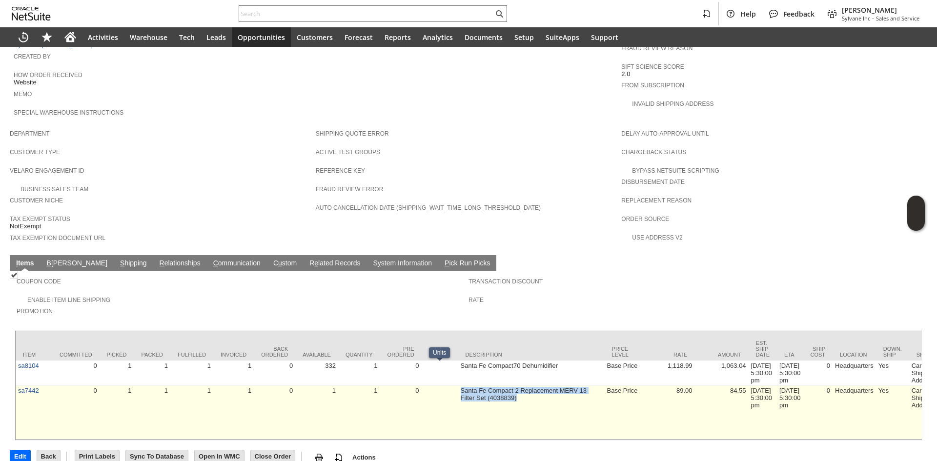
drag, startPoint x: 523, startPoint y: 379, endPoint x: 457, endPoint y: 374, distance: 66.1
click at [457, 386] on td at bounding box center [440, 413] width 37 height 54
copy link "sa7442"
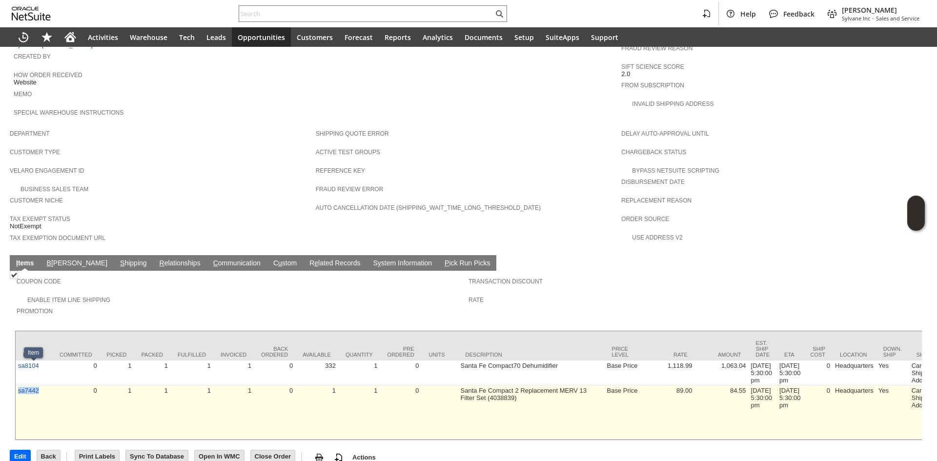
drag, startPoint x: 46, startPoint y: 384, endPoint x: 18, endPoint y: 375, distance: 29.6
click at [18, 386] on td "sa7442" at bounding box center [34, 413] width 37 height 54
click at [38, 386] on td "sa7442" at bounding box center [34, 413] width 37 height 54
drag, startPoint x: 42, startPoint y: 386, endPoint x: 17, endPoint y: 389, distance: 25.1
click at [17, 389] on td "sa7442" at bounding box center [34, 413] width 37 height 54
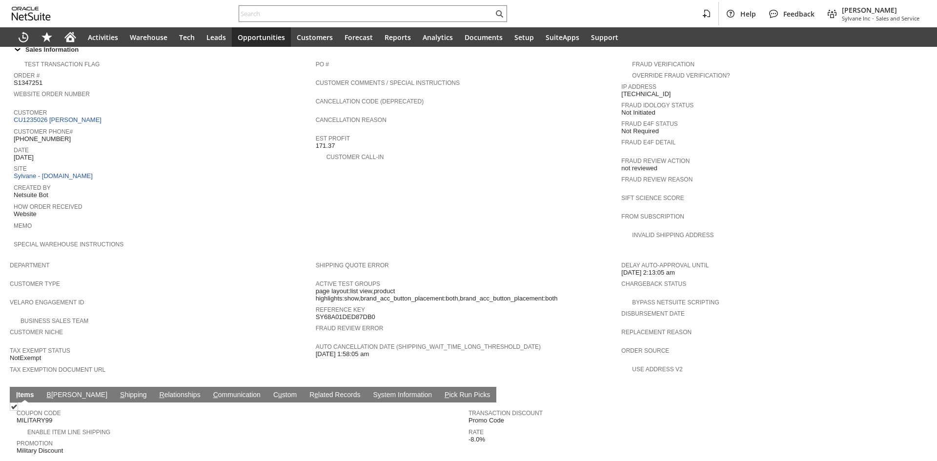
scroll to position [439, 0]
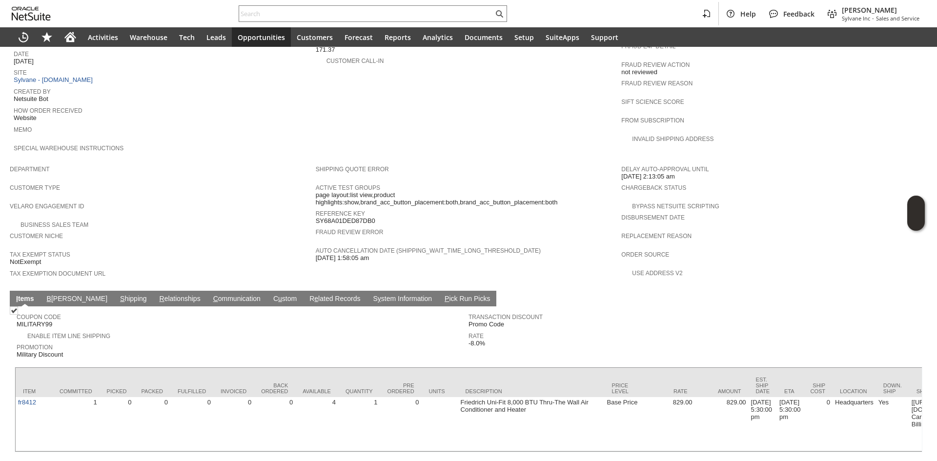
click at [118, 295] on link "S hipping" at bounding box center [134, 299] width 32 height 9
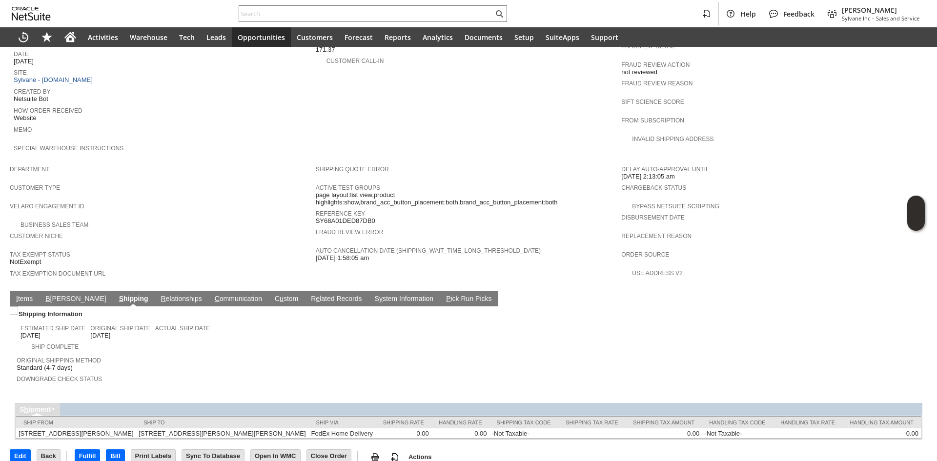
click at [31, 295] on link "I tems" at bounding box center [24, 299] width 21 height 9
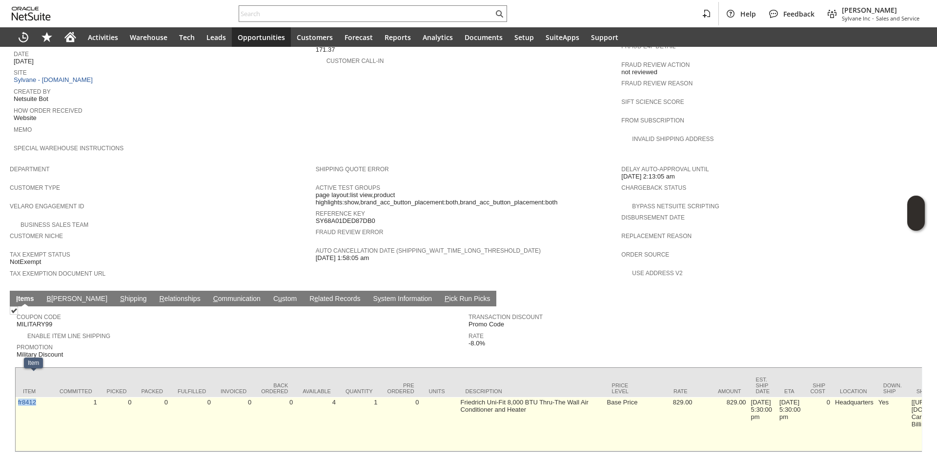
copy link "fr8412"
drag, startPoint x: 36, startPoint y: 387, endPoint x: 17, endPoint y: 387, distance: 19.5
click at [17, 397] on td "fr8412" at bounding box center [34, 424] width 37 height 54
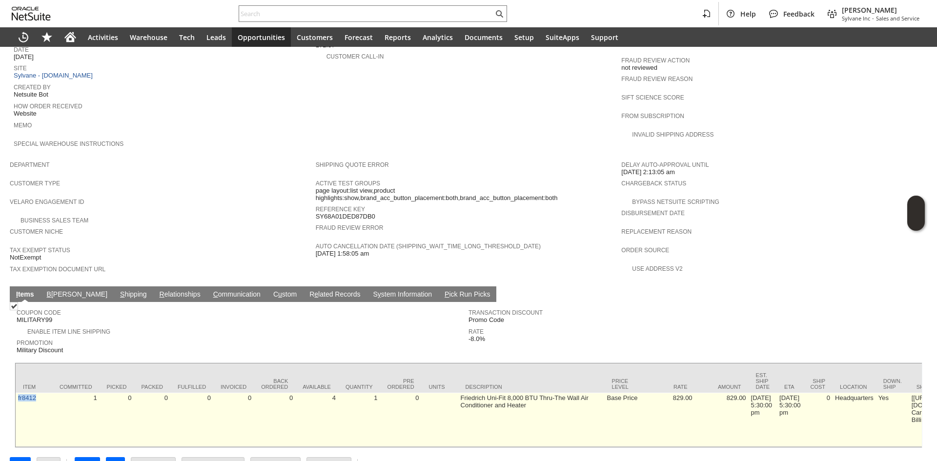
scroll to position [449, 0]
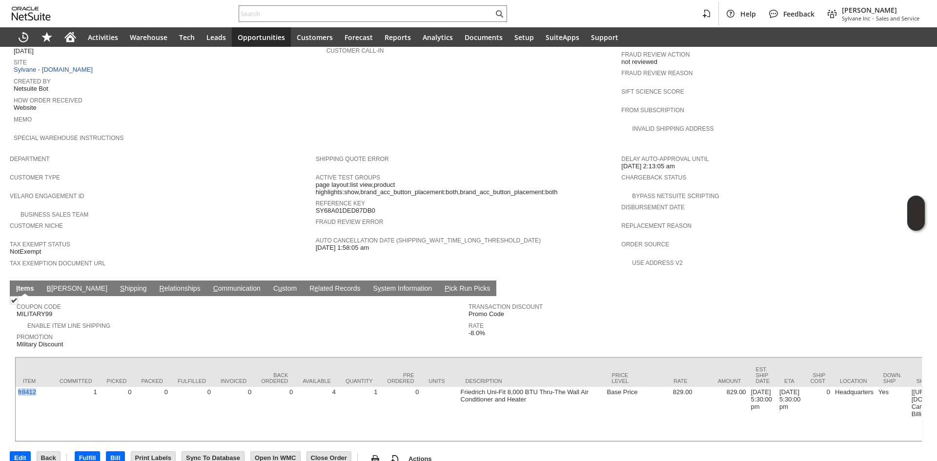
click at [118, 285] on link "S hipping" at bounding box center [134, 289] width 32 height 9
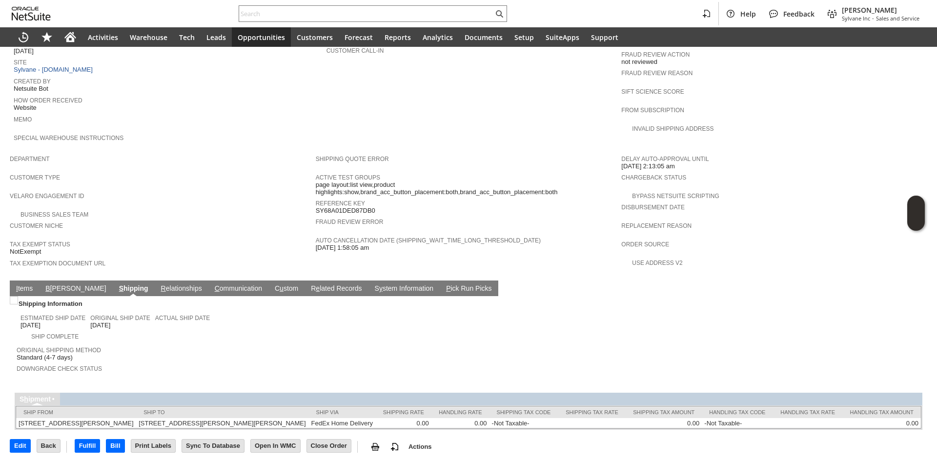
scroll to position [444, 0]
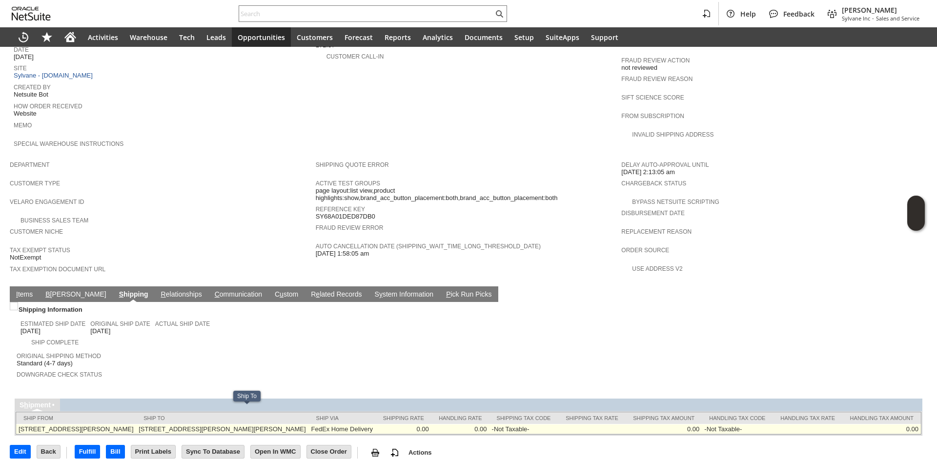
click at [268, 424] on td "[STREET_ADDRESS][PERSON_NAME][PERSON_NAME]" at bounding box center [222, 429] width 172 height 10
click at [268, 424] on td "3900 Carlock Dr Boulder CO 80305-6513 United States" at bounding box center [222, 429] width 172 height 10
copy td "80305"
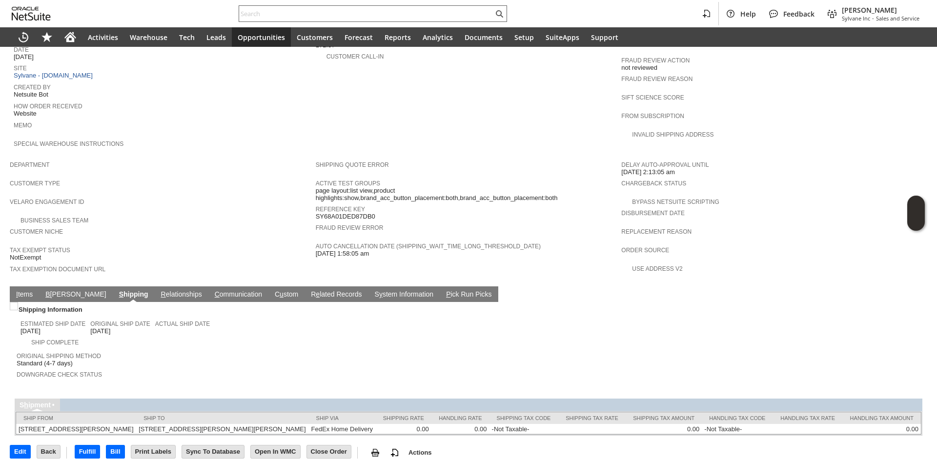
click at [308, 17] on input "text" at bounding box center [366, 14] width 254 height 12
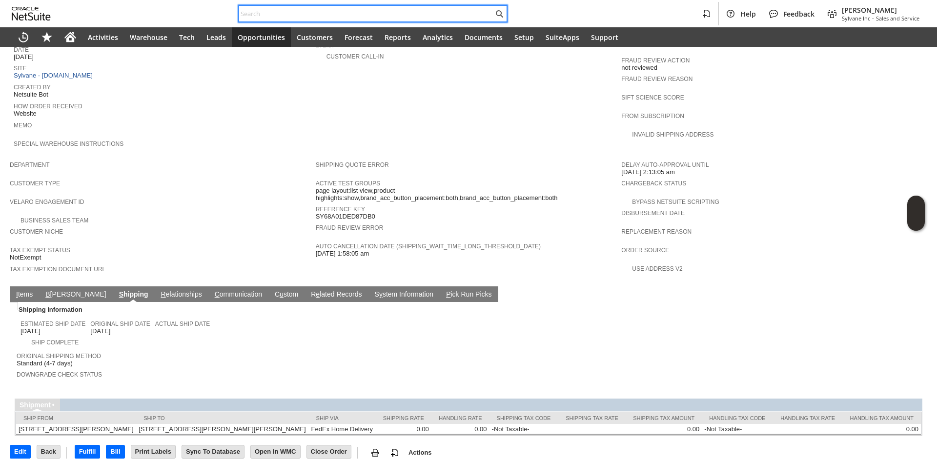
paste input "8102476705"
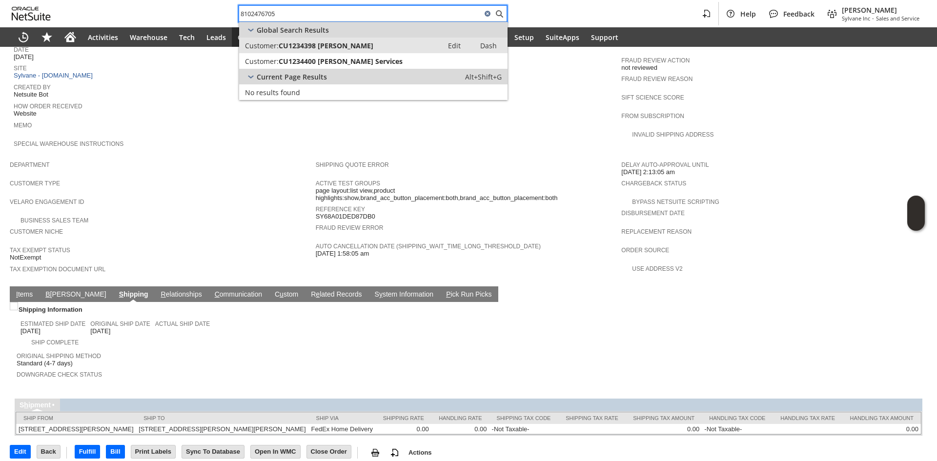
type input "8102476705"
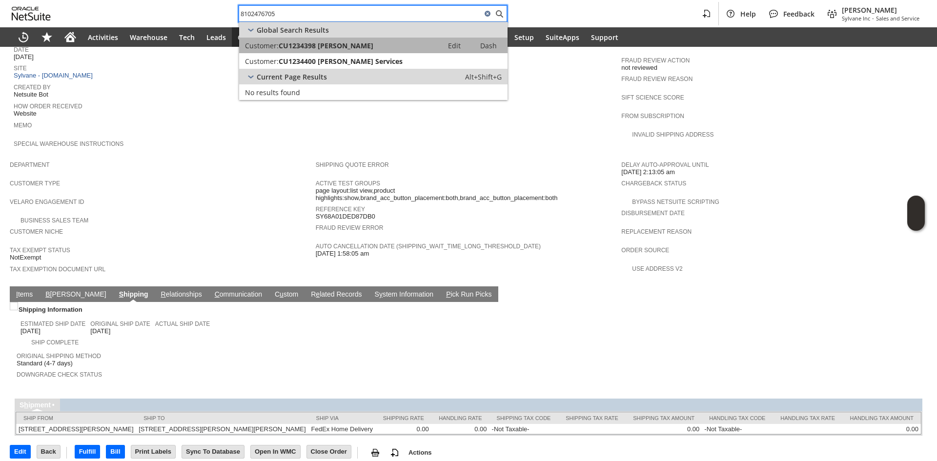
click at [369, 48] on div "Customer: CU1234398 scott pelch" at bounding box center [341, 45] width 192 height 9
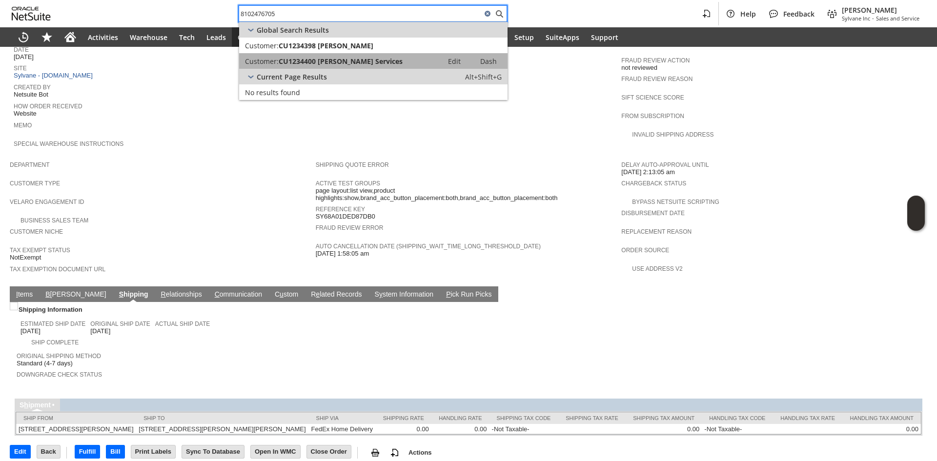
click at [363, 64] on span "CU1234400 Pelch Services" at bounding box center [341, 61] width 124 height 9
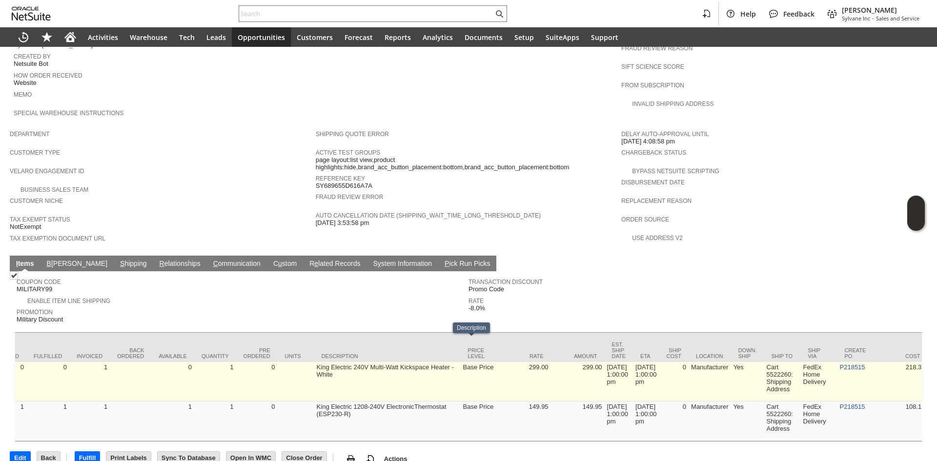
scroll to position [0, 266]
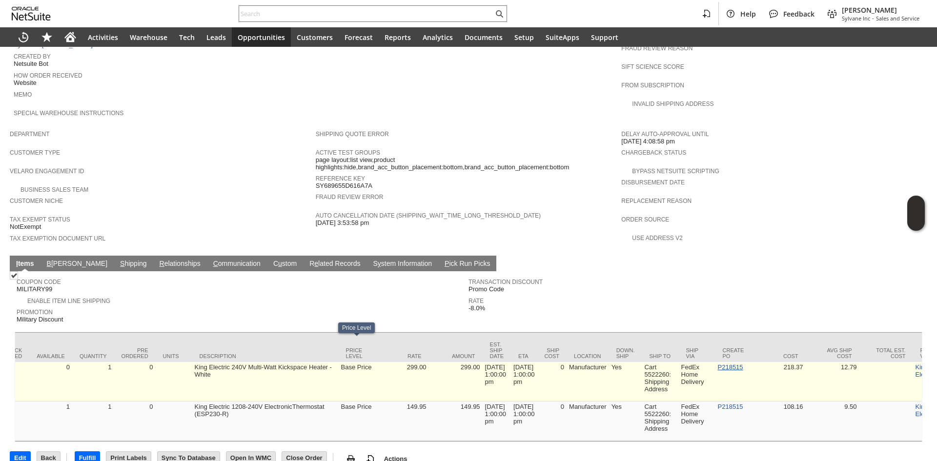
click at [743, 364] on link "P218515" at bounding box center [730, 367] width 25 height 7
